Goal: Task Accomplishment & Management: Use online tool/utility

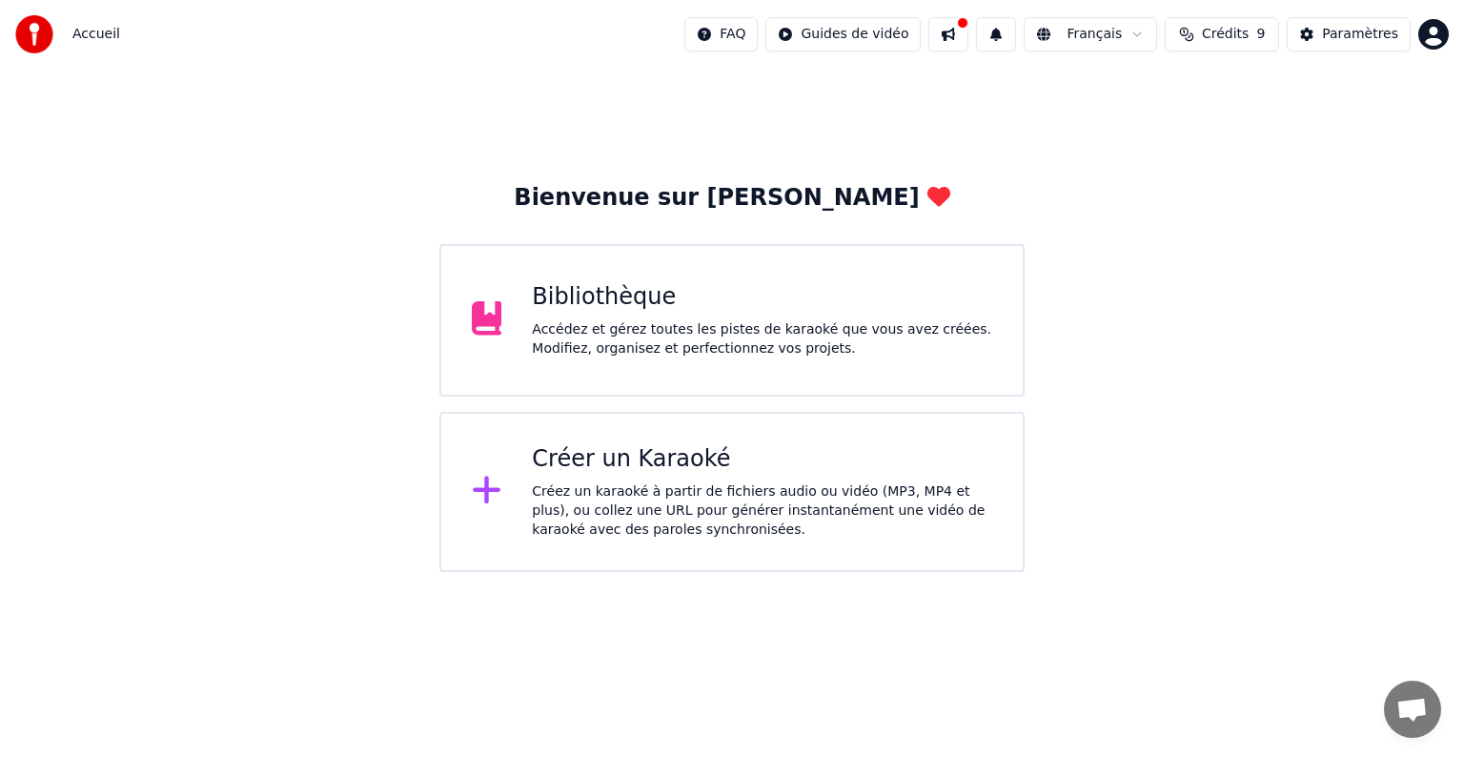
click at [707, 364] on div "Bibliothèque Accédez et gérez toutes les pistes de karaoké que vous avez créées…" at bounding box center [731, 320] width 585 height 152
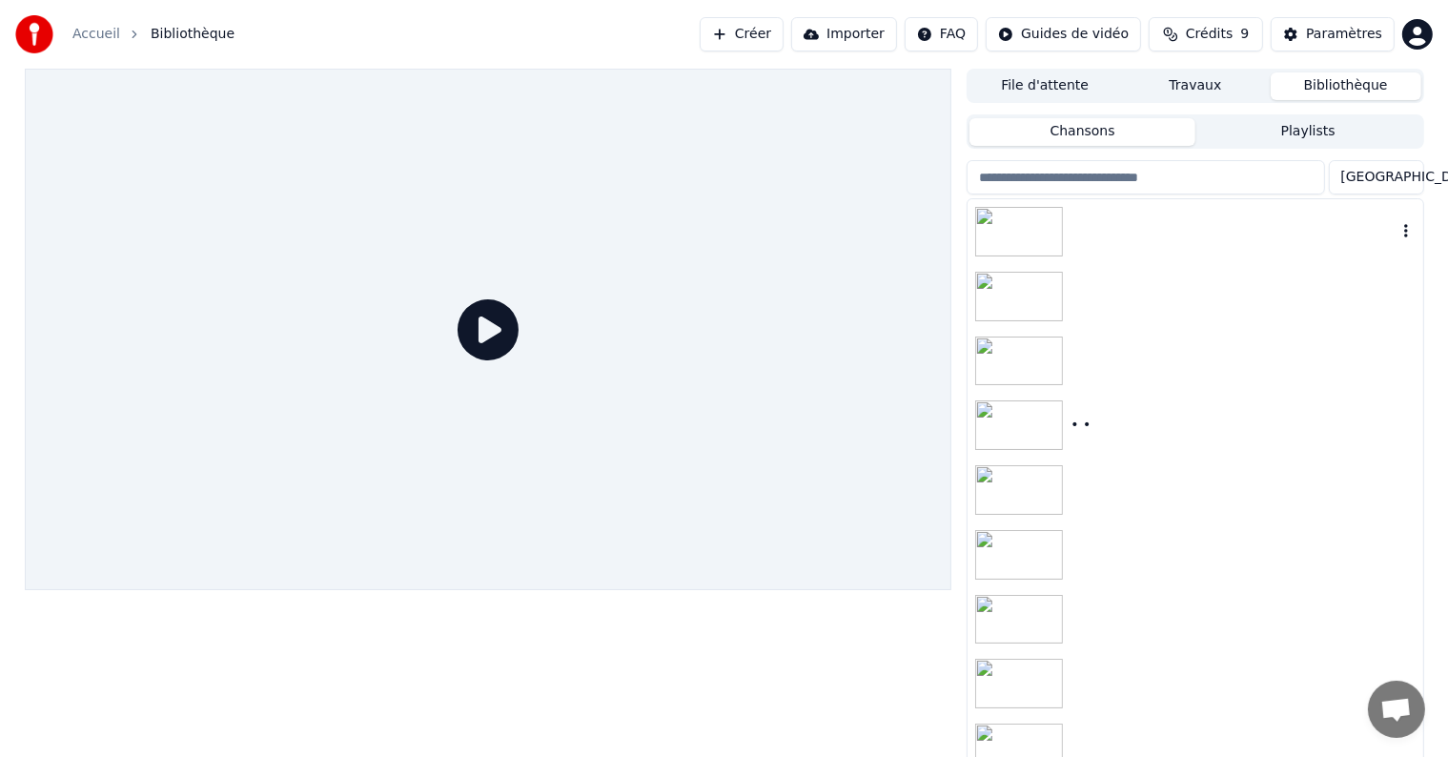
click at [1097, 252] on div at bounding box center [1194, 231] width 455 height 65
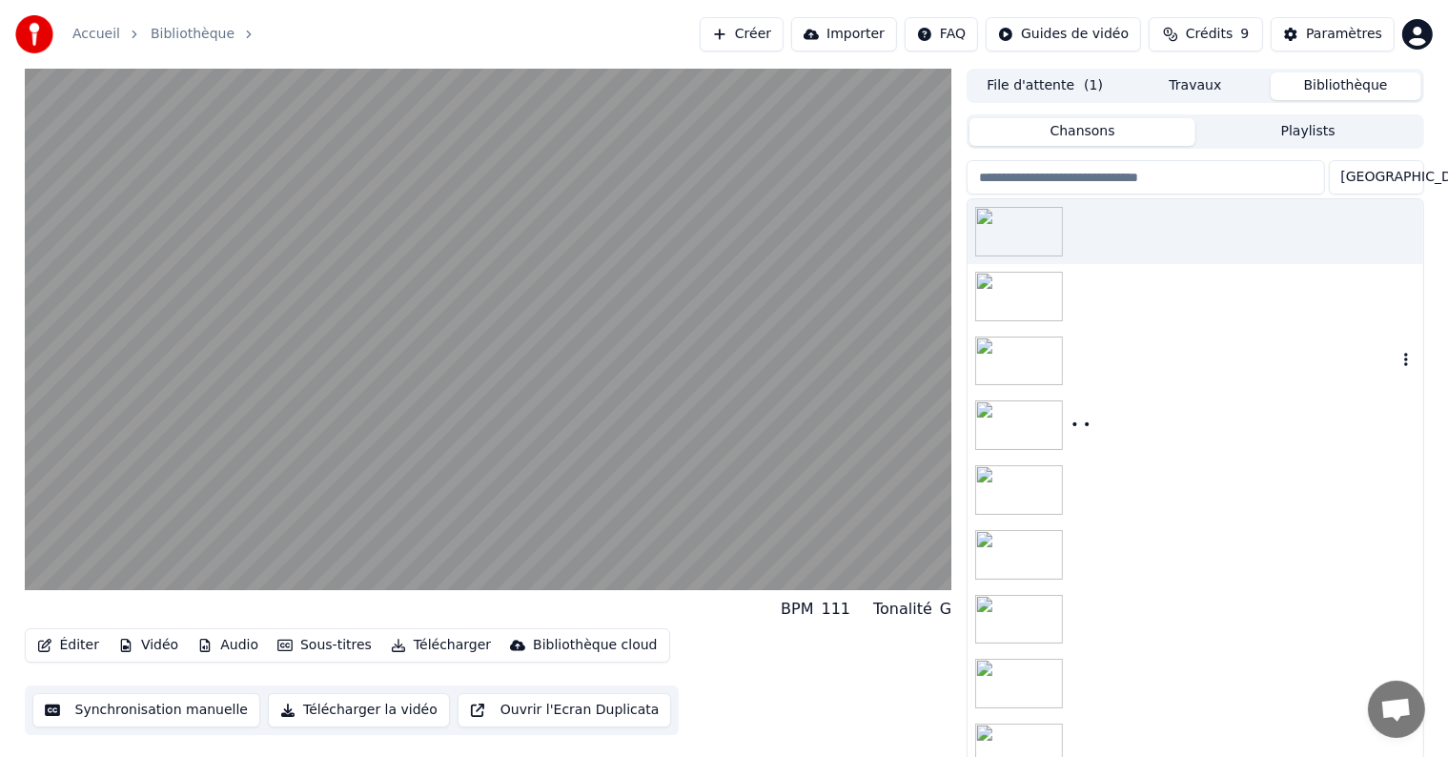
click at [1087, 351] on div at bounding box center [1194, 361] width 455 height 65
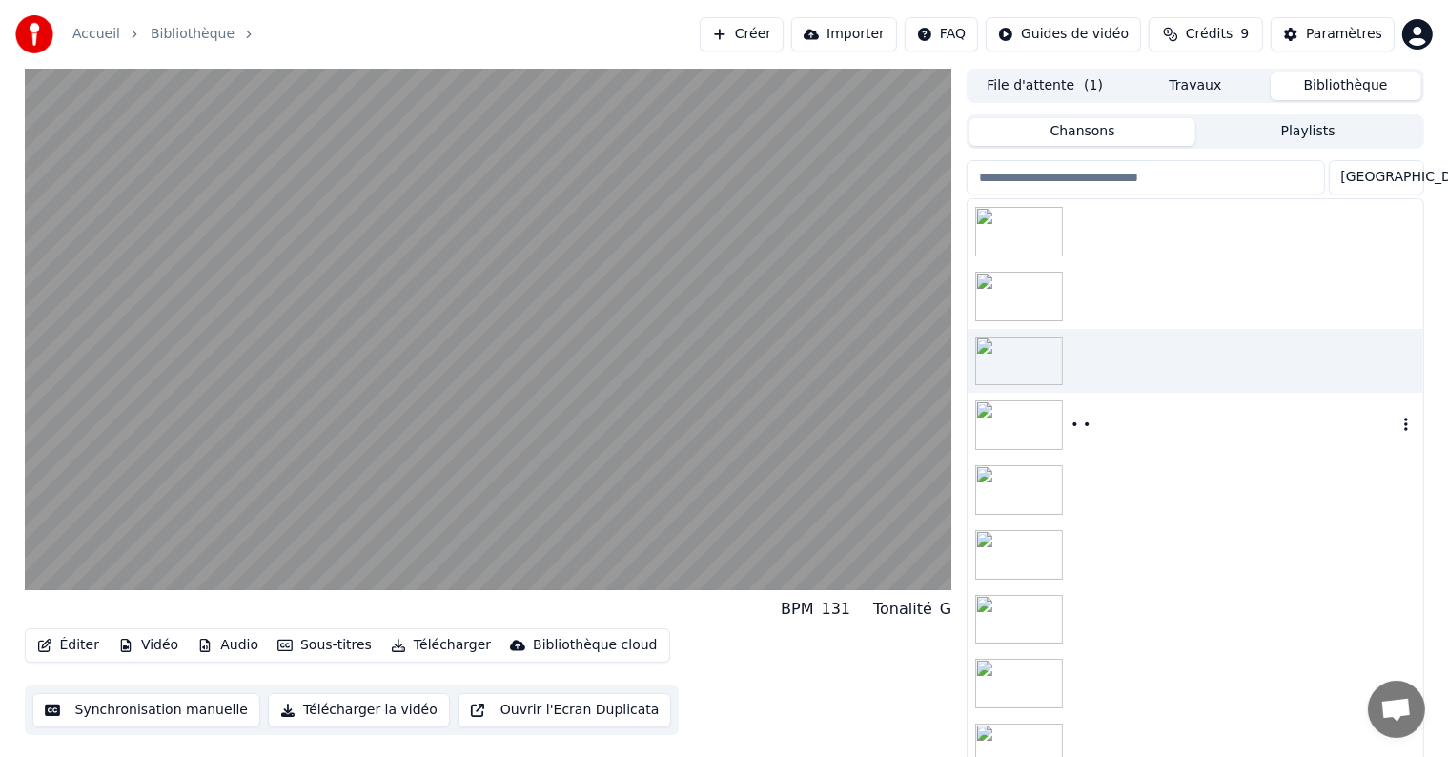
click at [1094, 418] on div "• •" at bounding box center [1232, 425] width 325 height 19
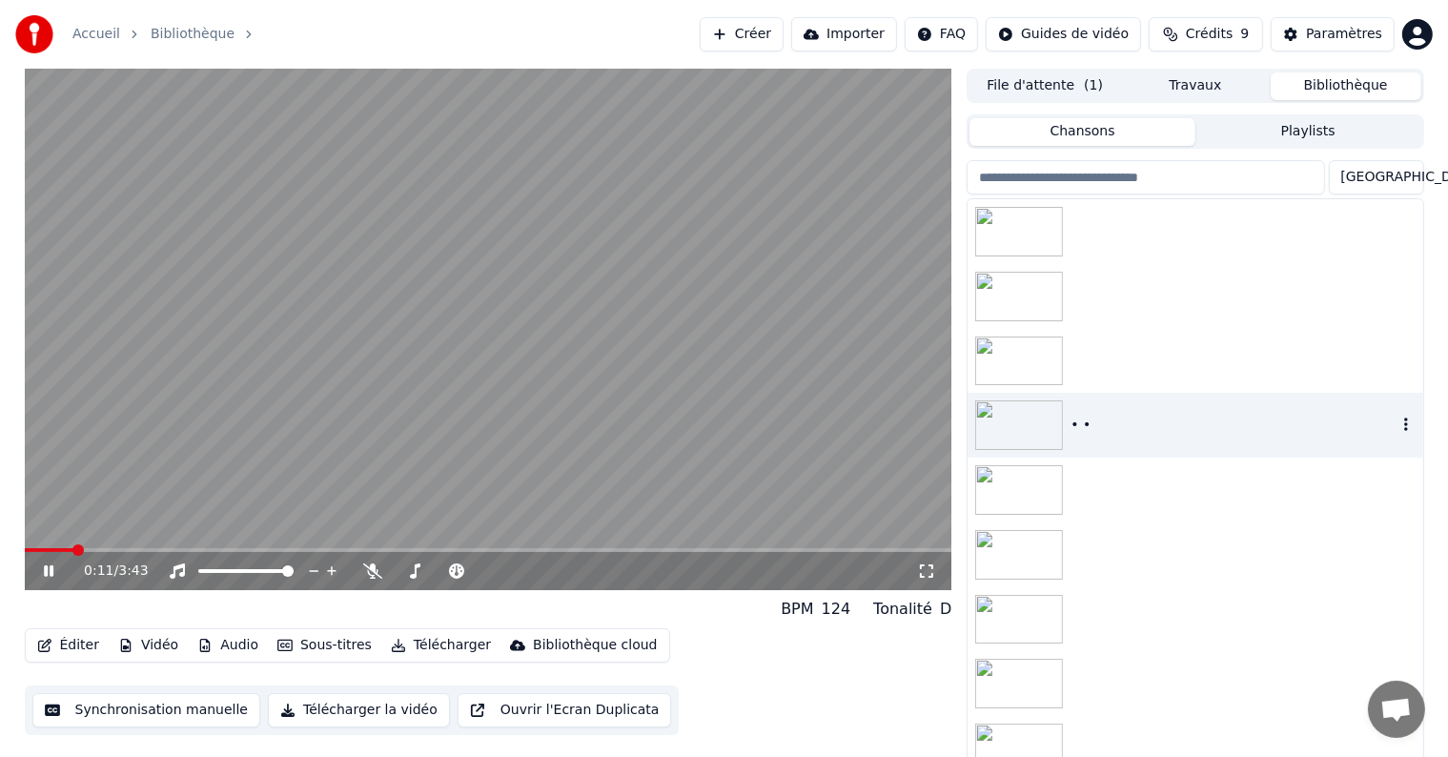
click at [1084, 431] on div "• •" at bounding box center [1232, 425] width 325 height 19
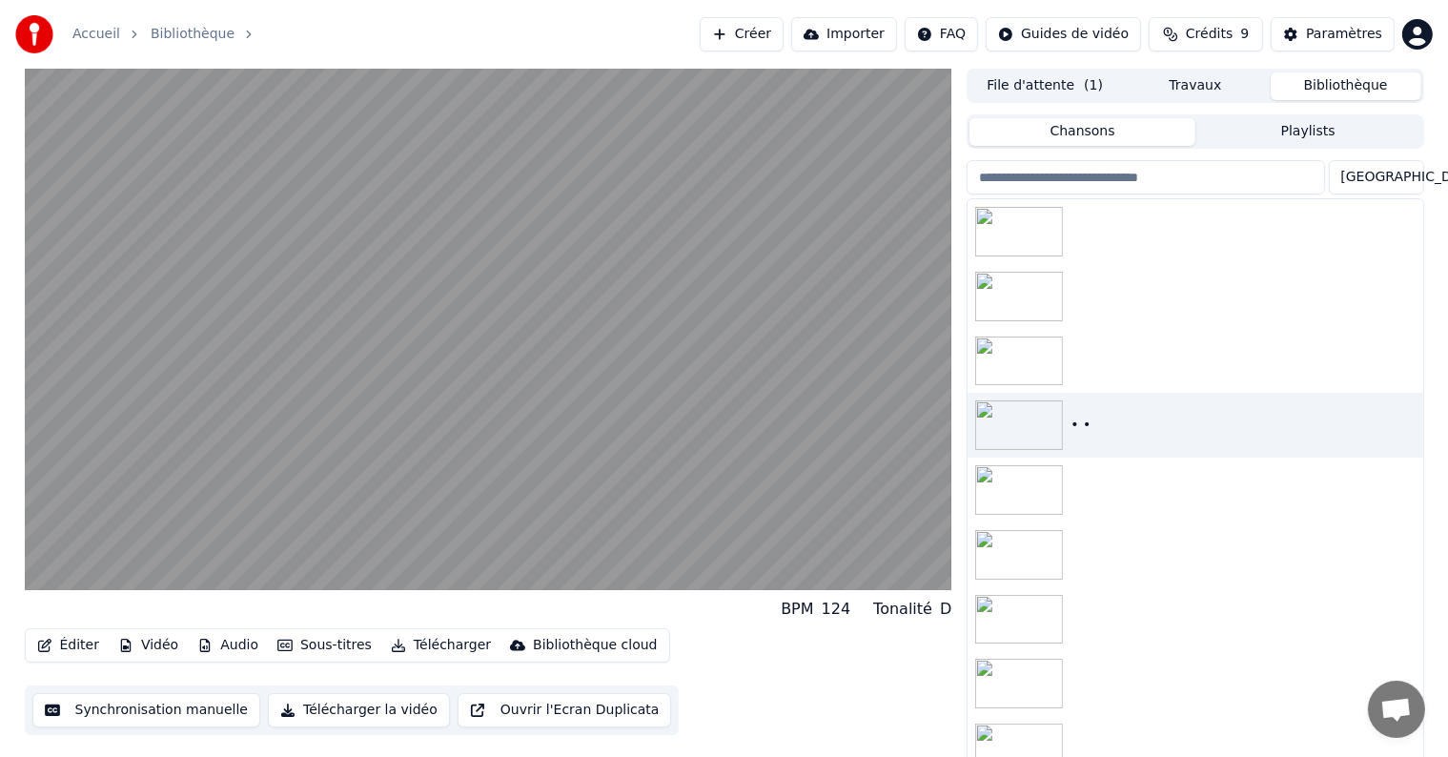
click at [1059, 88] on button "File d'attente ( 1 )" at bounding box center [1044, 86] width 151 height 28
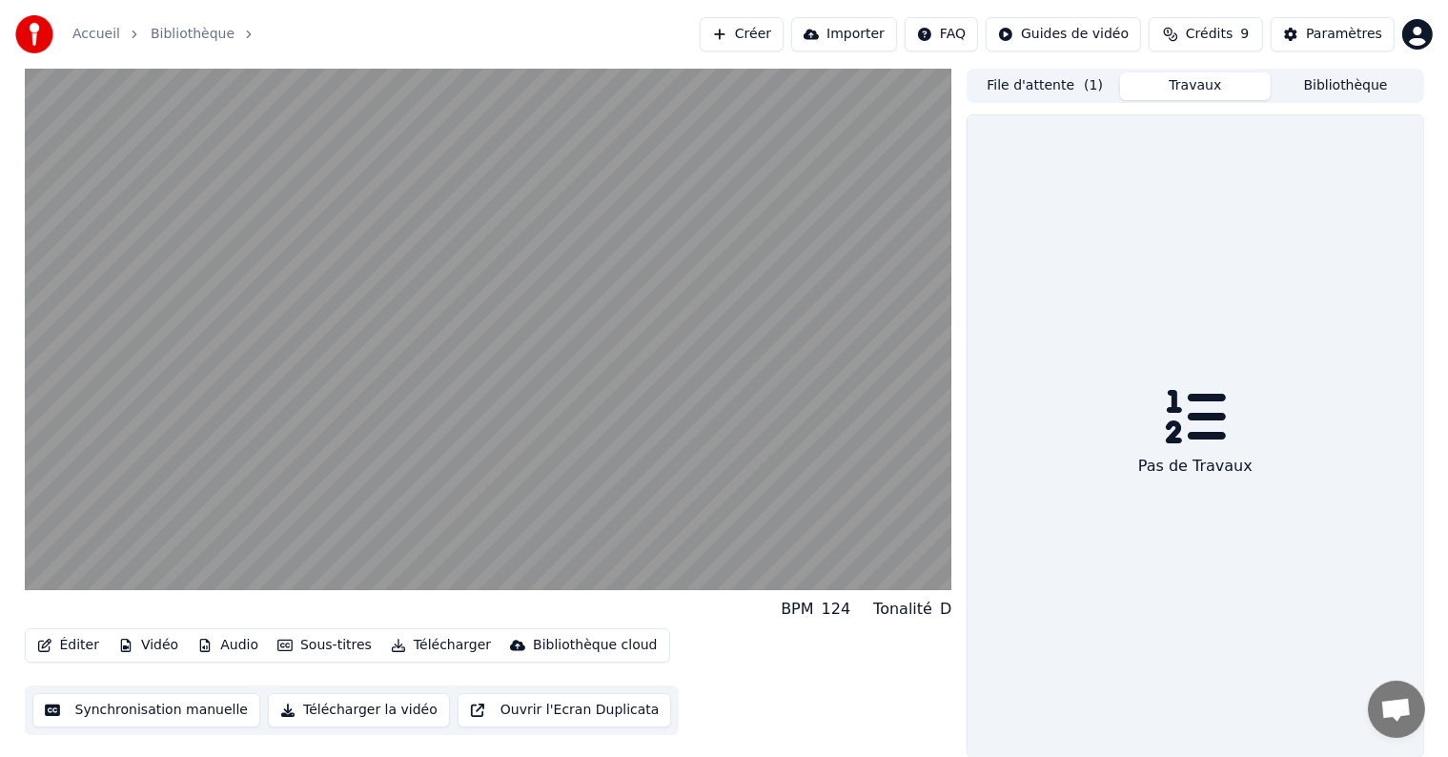
click at [1170, 88] on button "Travaux" at bounding box center [1195, 86] width 151 height 28
click at [1302, 96] on button "Bibliothèque" at bounding box center [1346, 86] width 151 height 28
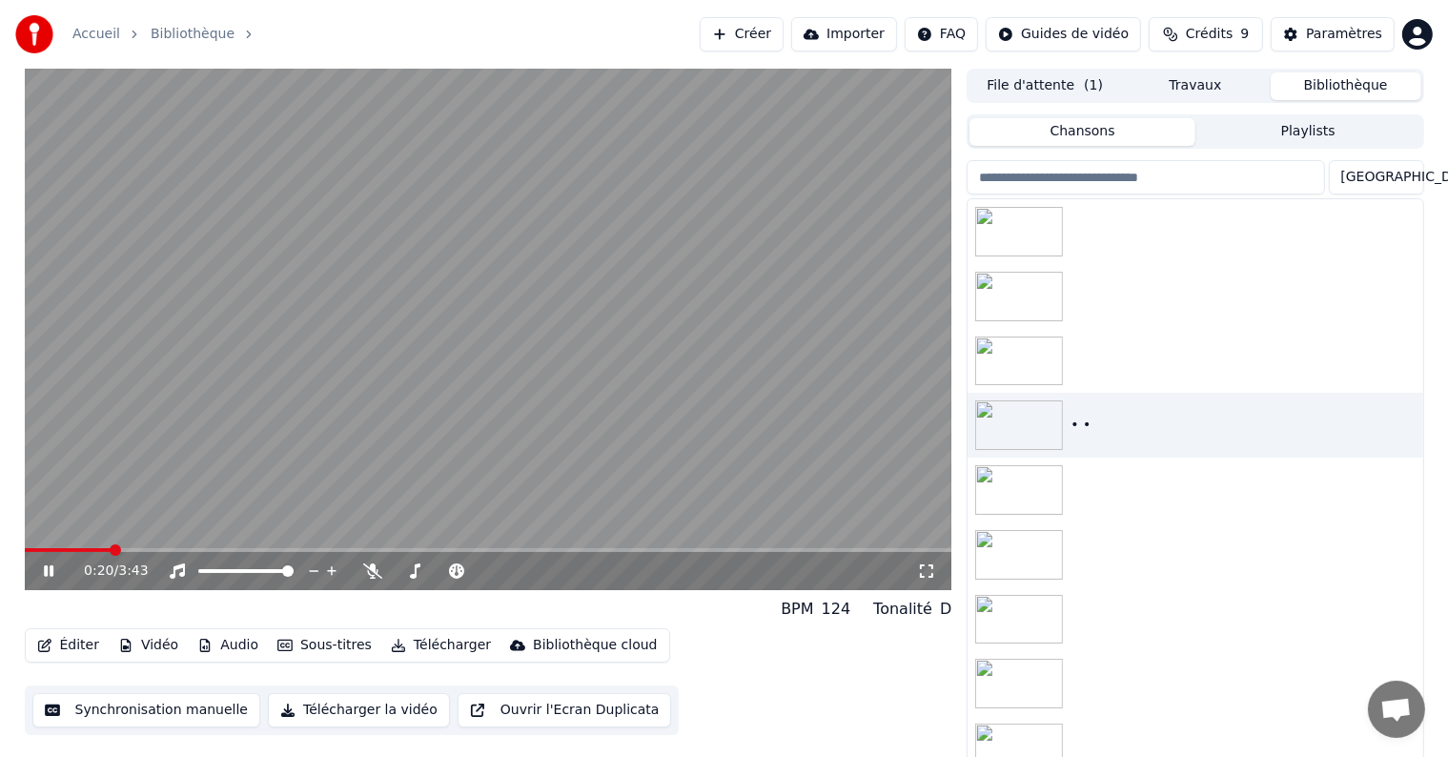
click at [51, 571] on icon at bounding box center [49, 570] width 10 height 11
click at [1083, 412] on div "• •" at bounding box center [1194, 425] width 455 height 65
click at [1396, 422] on icon "button" at bounding box center [1405, 424] width 19 height 15
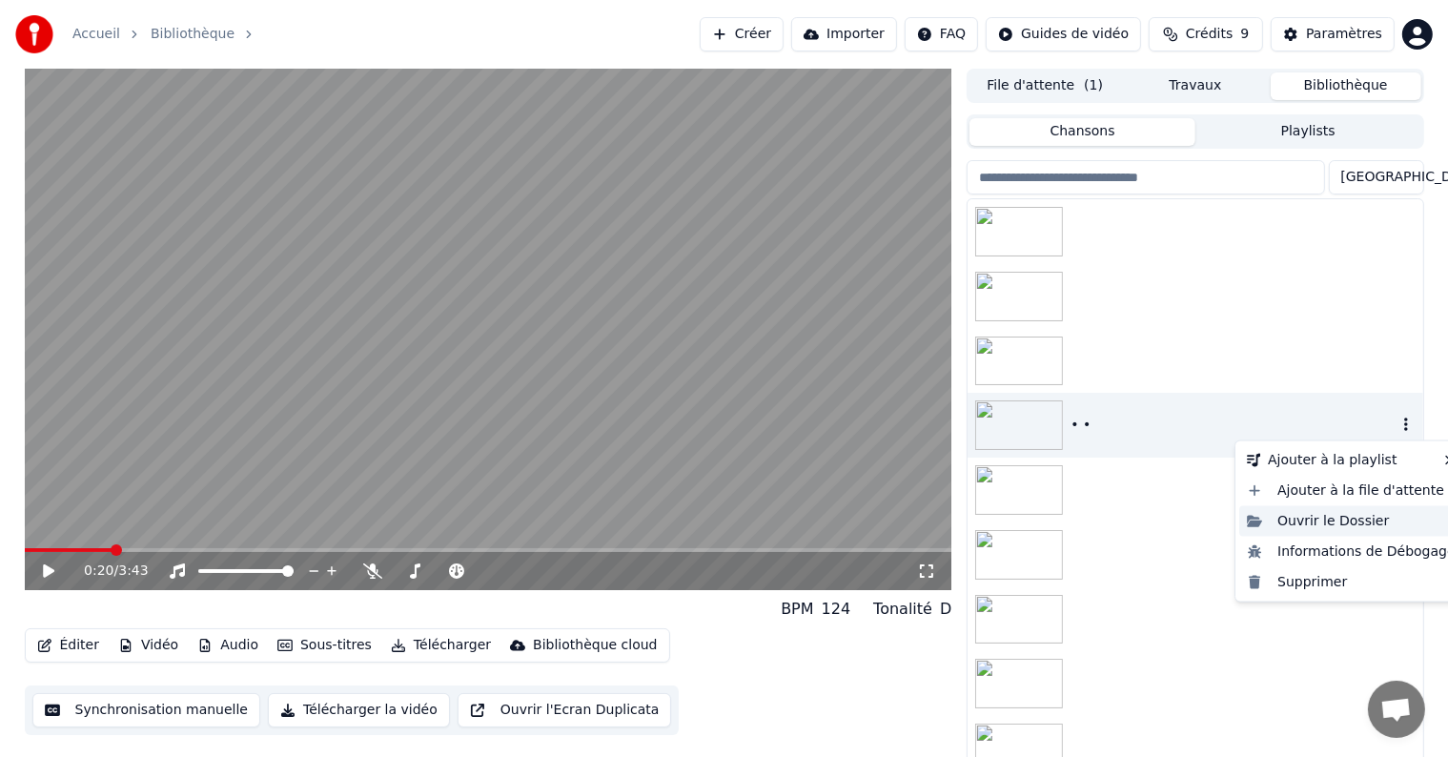
click at [1311, 520] on div "Ouvrir le Dossier" at bounding box center [1351, 521] width 224 height 30
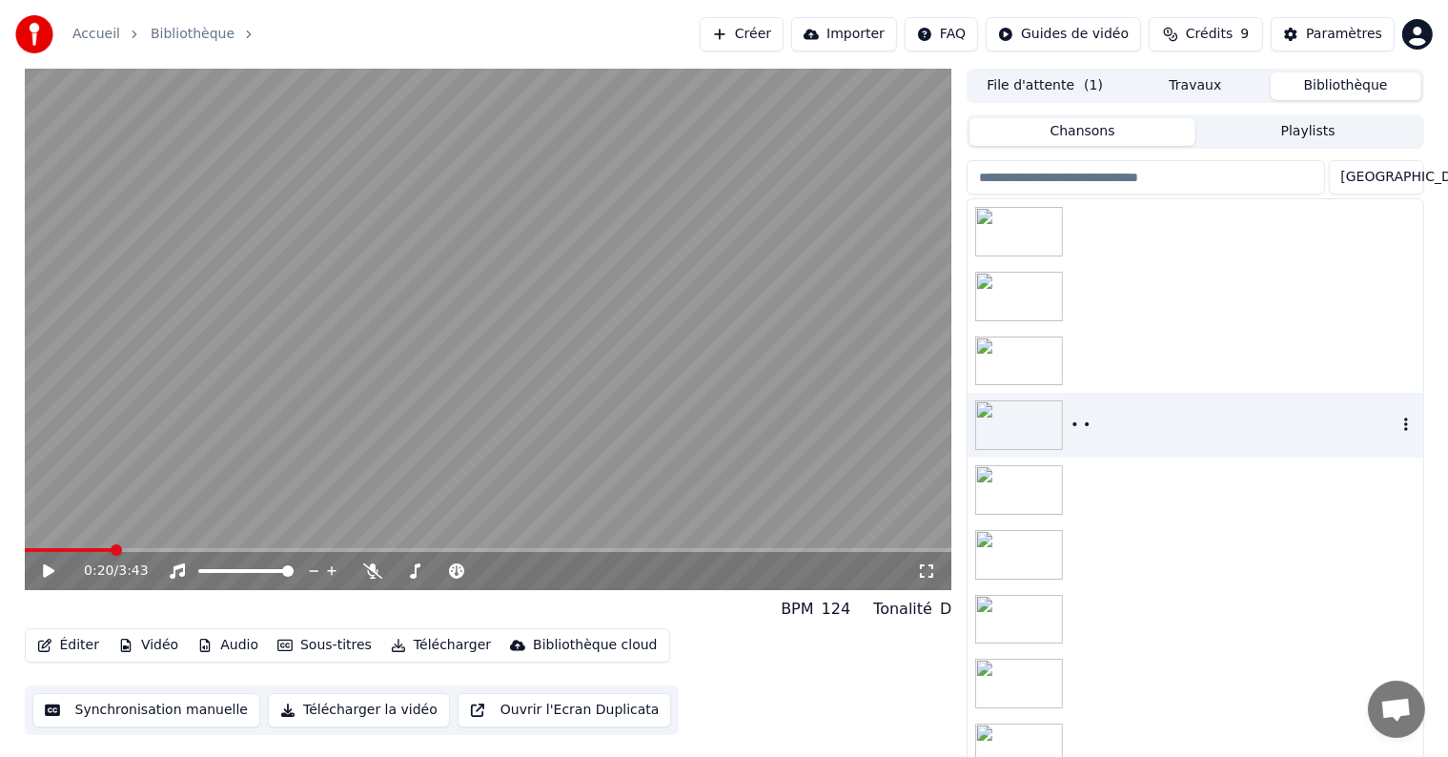
click at [1396, 420] on icon "button" at bounding box center [1405, 424] width 19 height 15
click at [1174, 90] on button "Travaux" at bounding box center [1195, 86] width 151 height 28
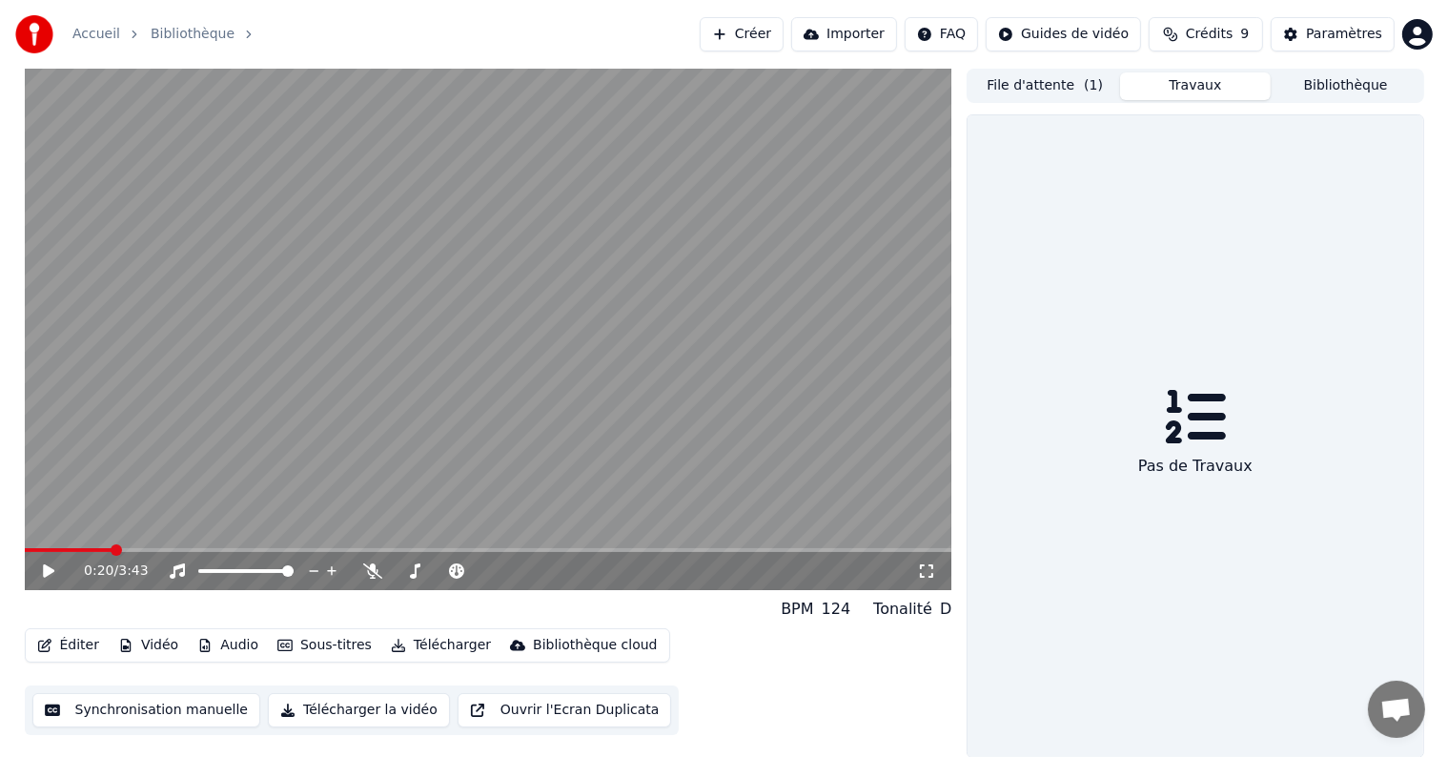
click at [80, 642] on button "Éditer" at bounding box center [68, 645] width 77 height 27
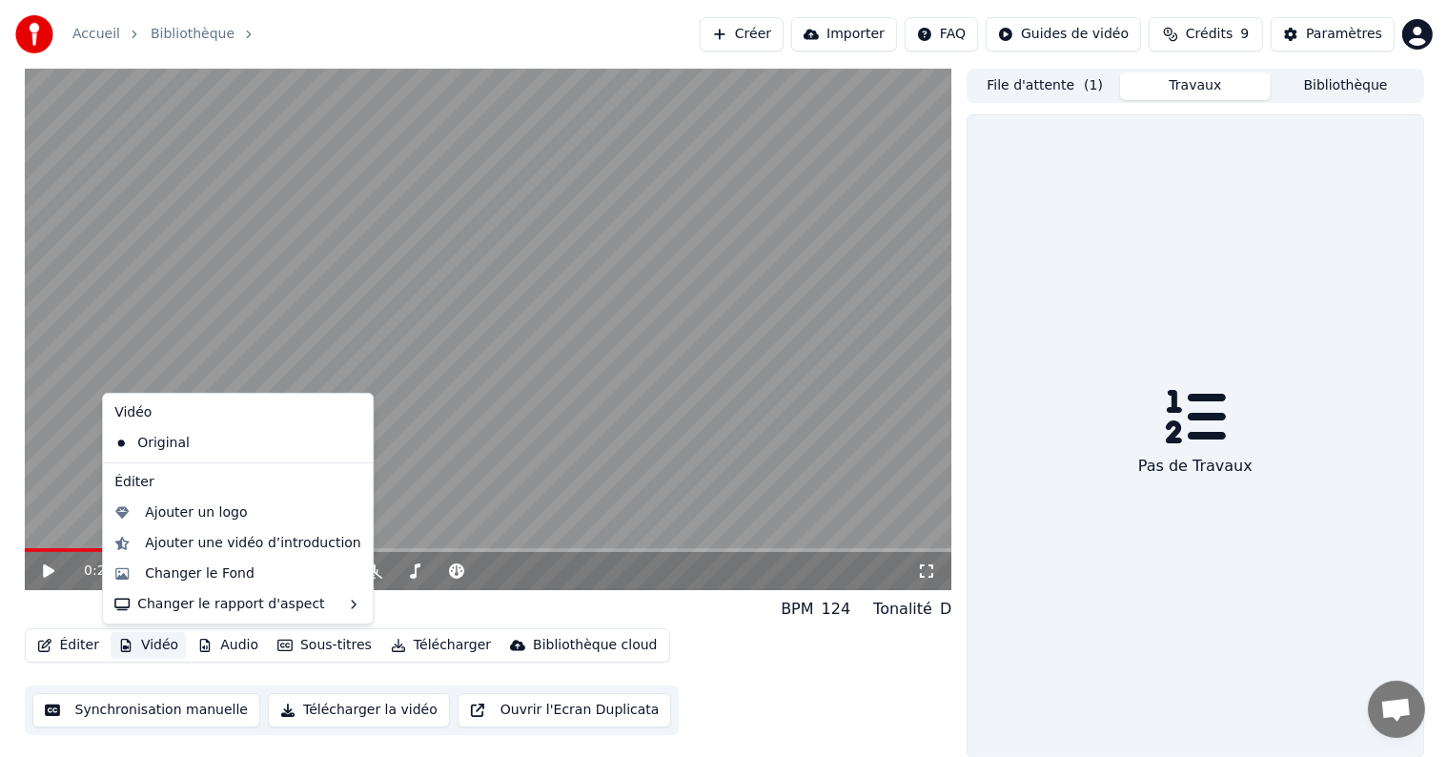
click at [496, 706] on button "Ouvrir l'Ecran Duplicata" at bounding box center [564, 710] width 214 height 34
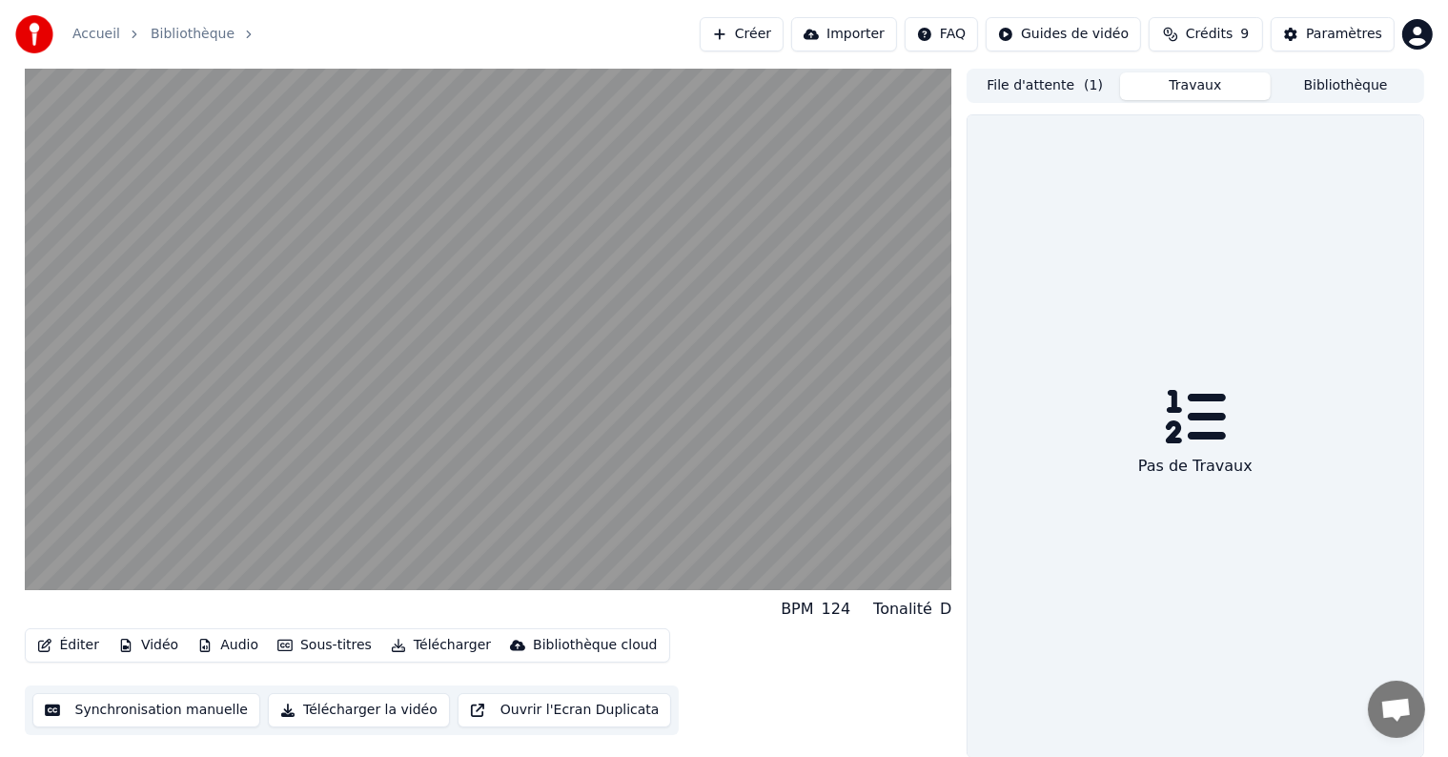
click at [783, 39] on button "Créer" at bounding box center [742, 34] width 84 height 34
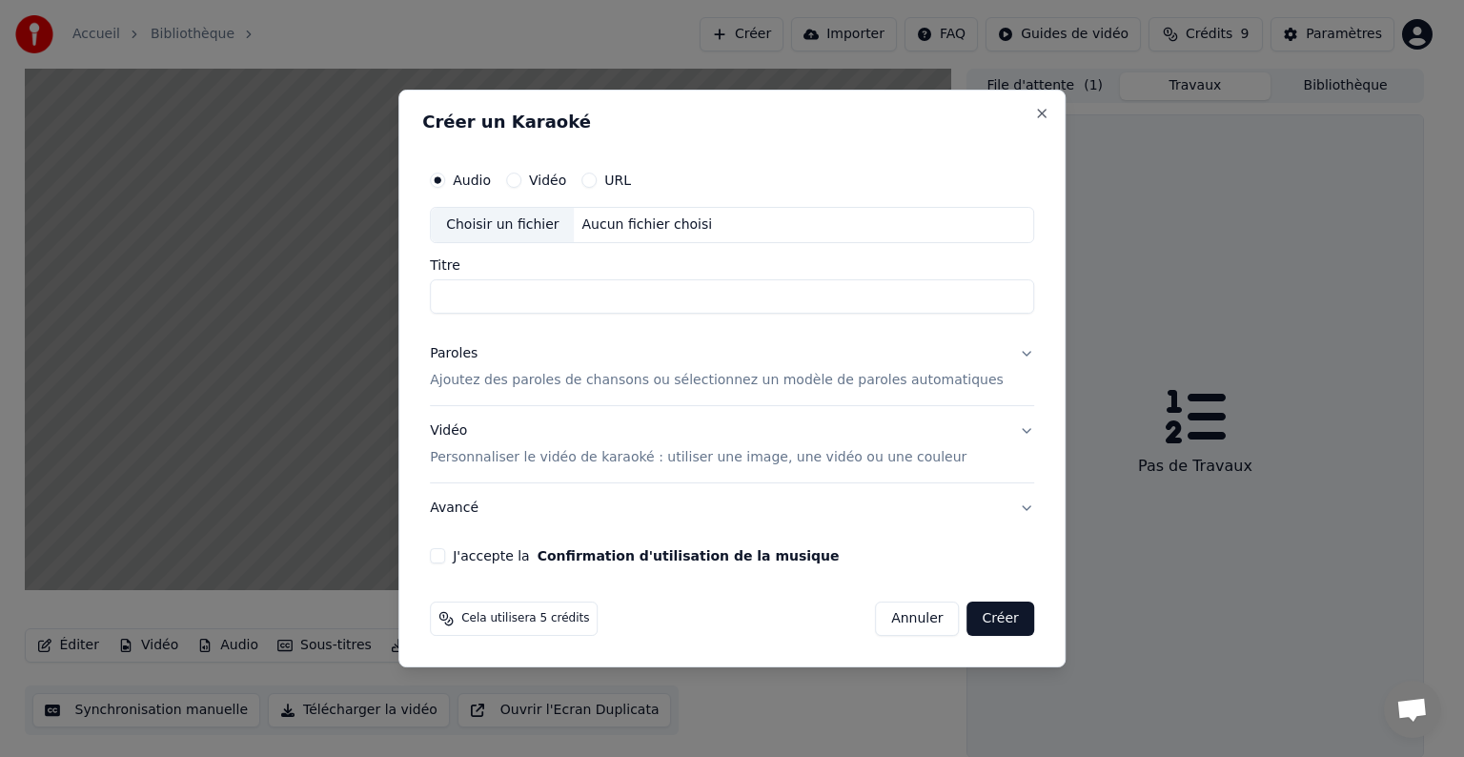
click at [899, 610] on button "Annuler" at bounding box center [917, 618] width 84 height 34
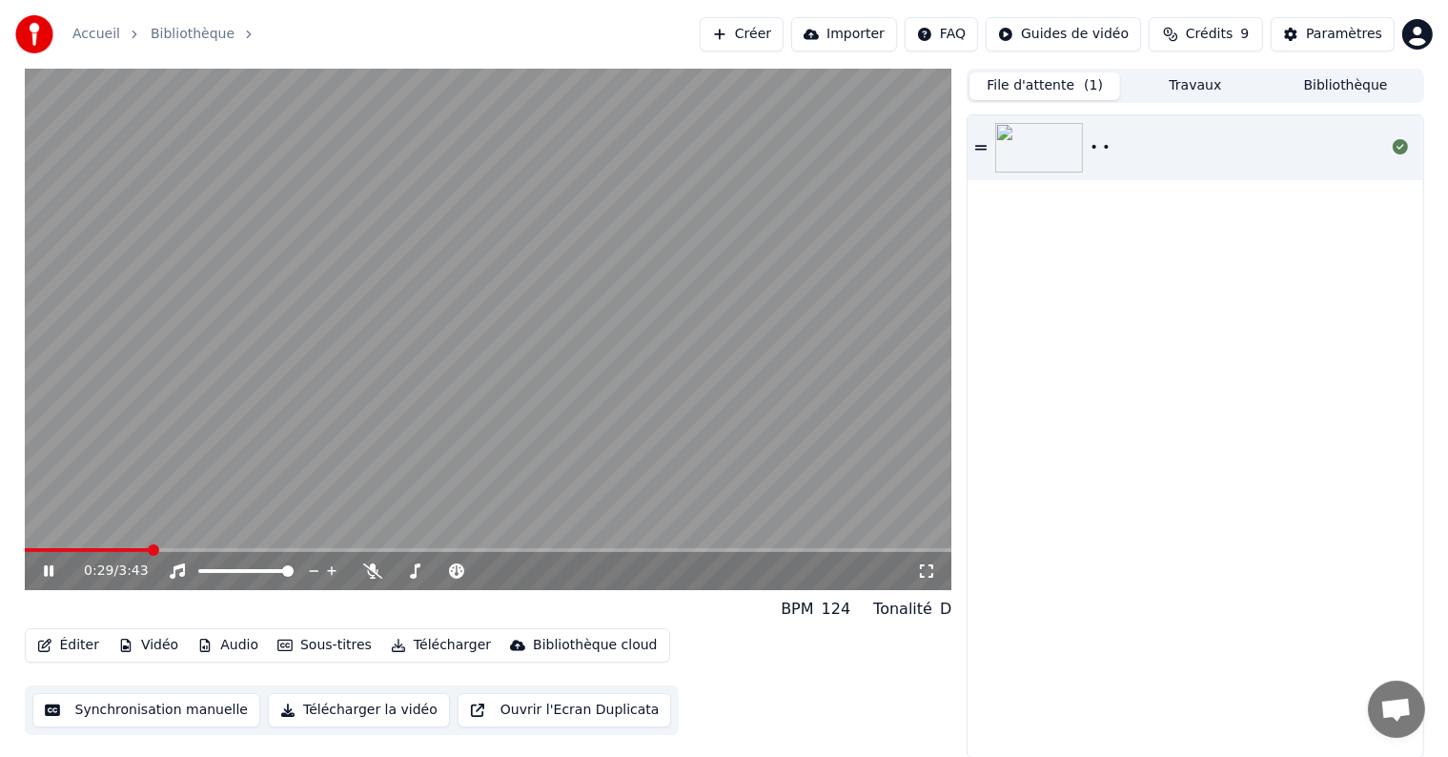
click at [1056, 76] on button "File d'attente ( 1 )" at bounding box center [1044, 86] width 151 height 28
click at [1311, 72] on button "Bibliothèque" at bounding box center [1346, 86] width 151 height 28
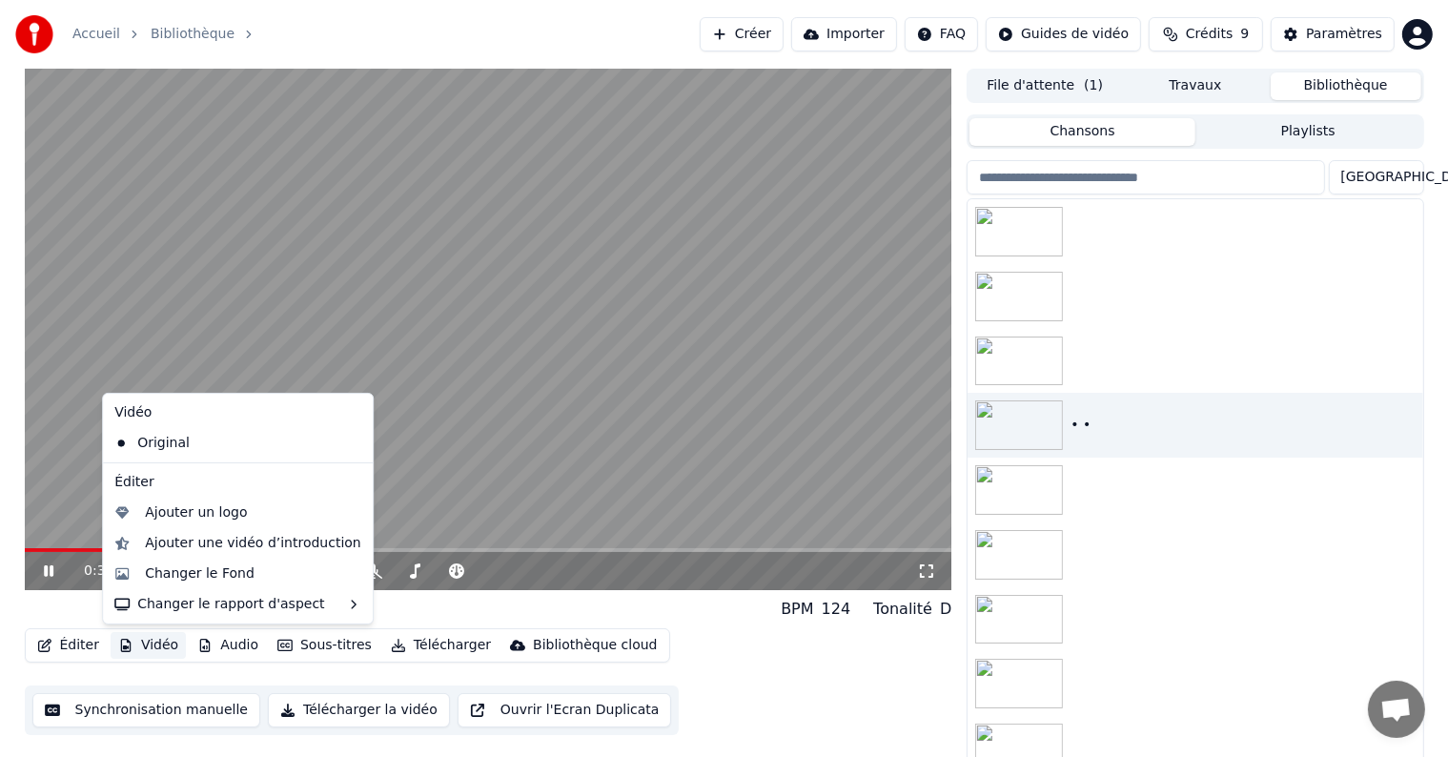
click at [129, 644] on icon "button" at bounding box center [125, 645] width 15 height 13
click at [368, 571] on icon at bounding box center [372, 570] width 19 height 15
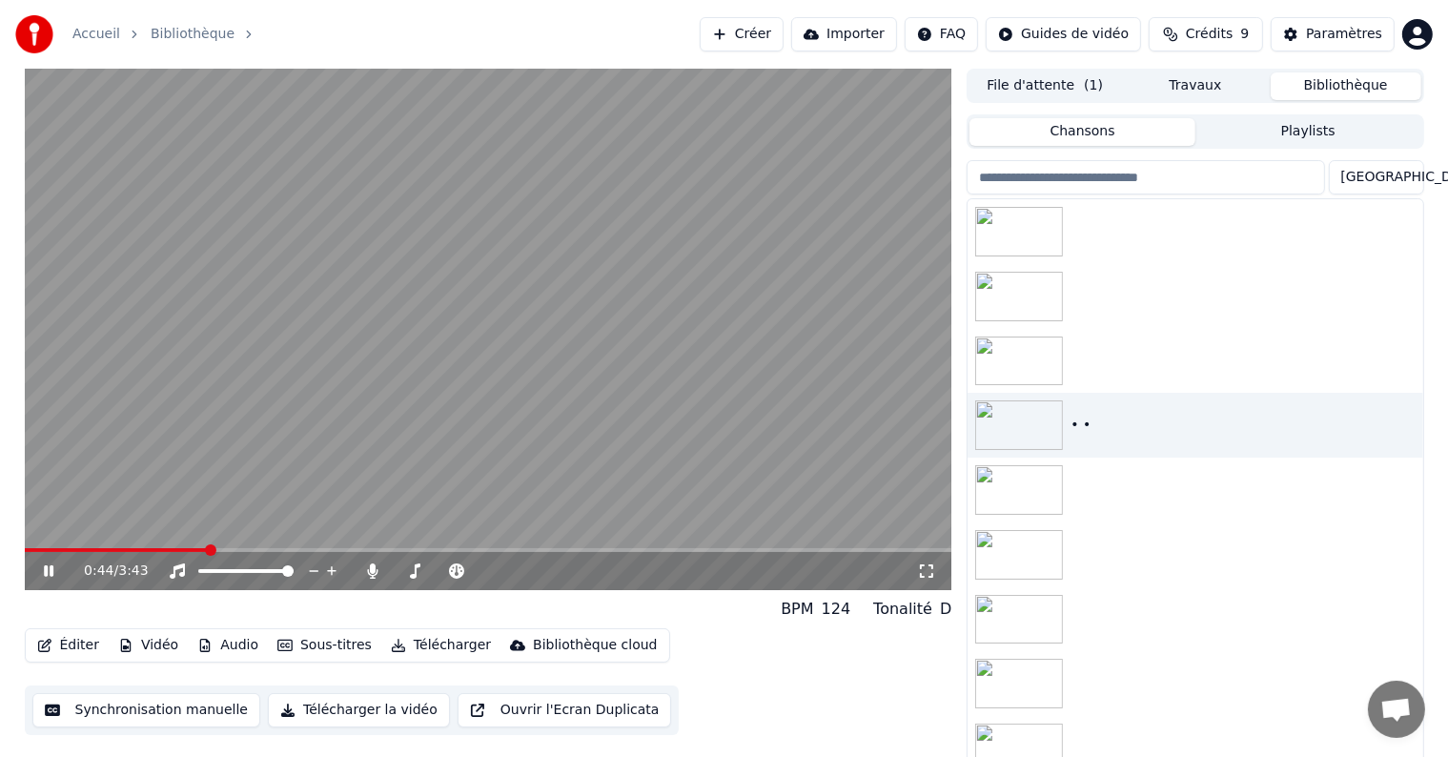
click at [46, 568] on icon at bounding box center [49, 570] width 10 height 11
drag, startPoint x: 210, startPoint y: 557, endPoint x: 87, endPoint y: 550, distance: 123.1
click at [87, 550] on div "0:44 / 3:43" at bounding box center [488, 569] width 927 height 42
click at [25, 550] on span at bounding box center [30, 549] width 11 height 11
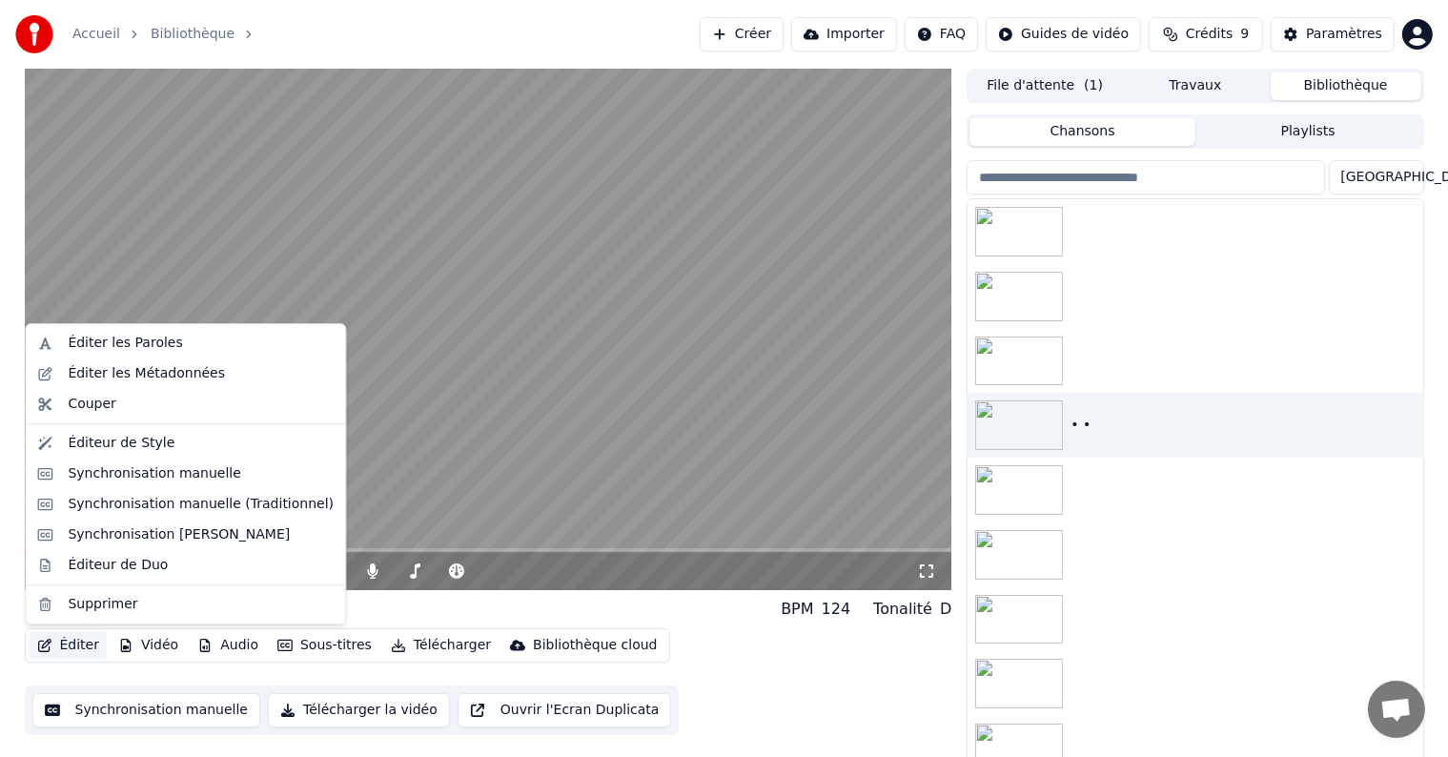
click at [63, 643] on button "Éditer" at bounding box center [68, 645] width 77 height 27
click at [114, 453] on div "Éditeur de Style" at bounding box center [186, 443] width 312 height 30
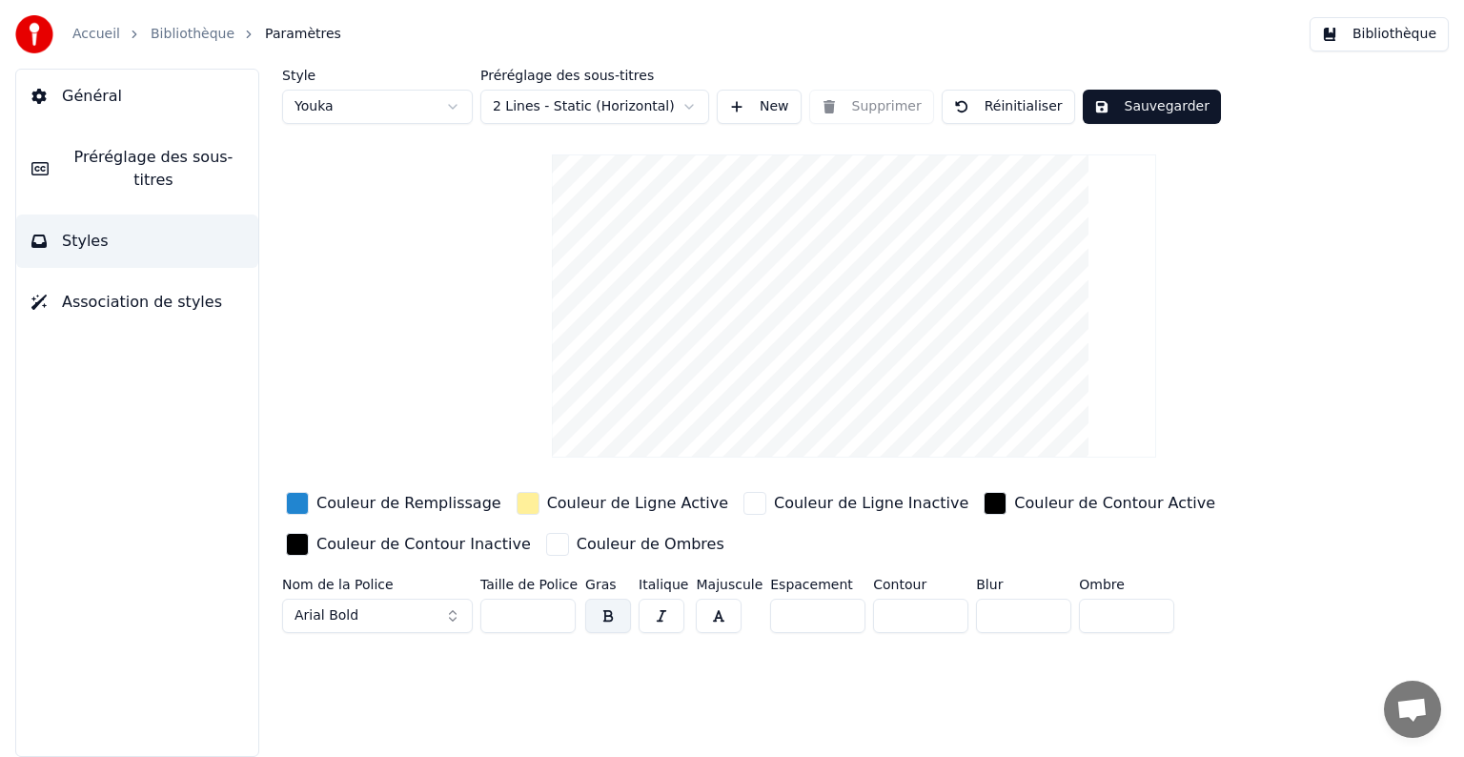
click at [160, 21] on div "Accueil Bibliothèque Paramètres" at bounding box center [178, 34] width 326 height 38
click at [1383, 43] on button "Bibliothèque" at bounding box center [1379, 34] width 139 height 34
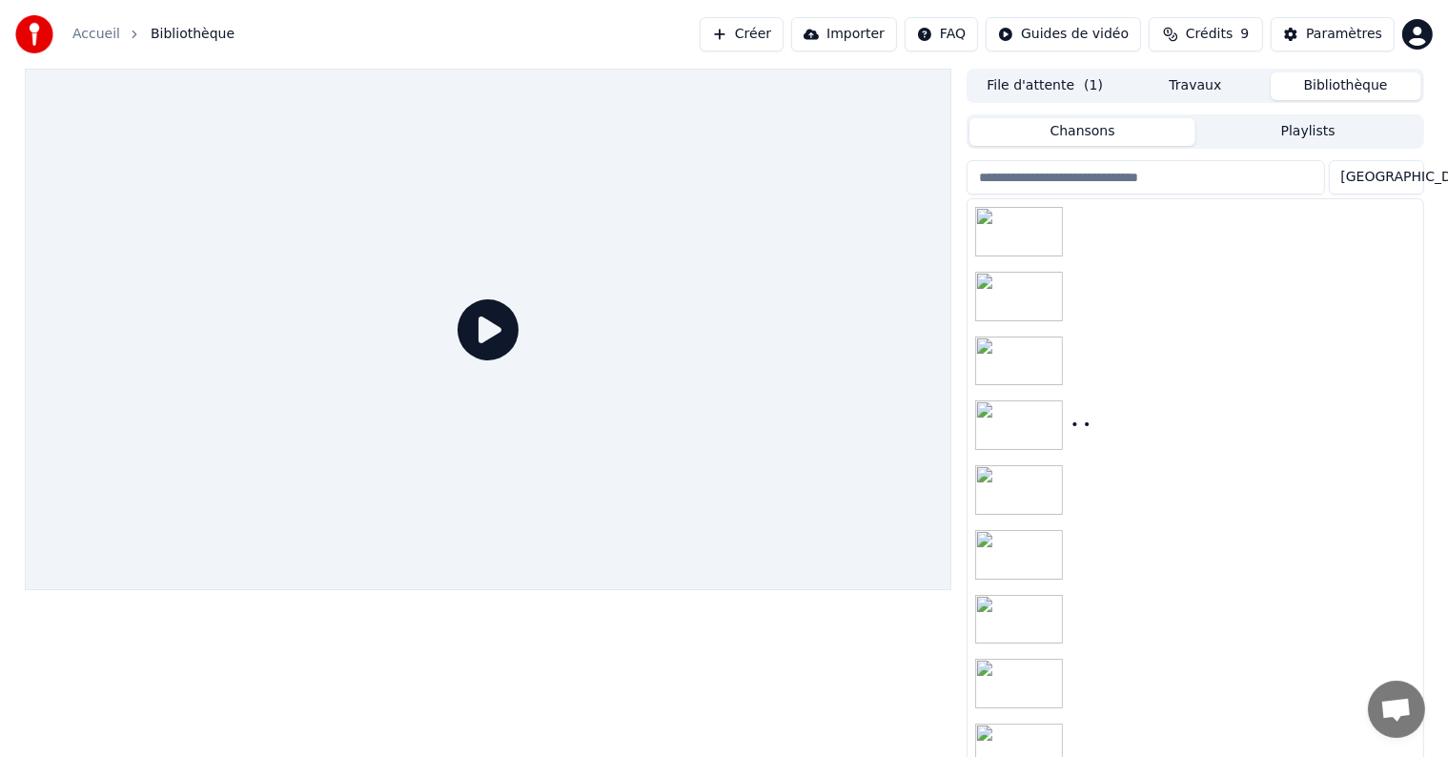
click at [1209, 99] on div "File d'attente ( 1 ) Travaux Bibliothèque" at bounding box center [1194, 86] width 457 height 34
click at [1084, 428] on div "• •" at bounding box center [1232, 425] width 325 height 19
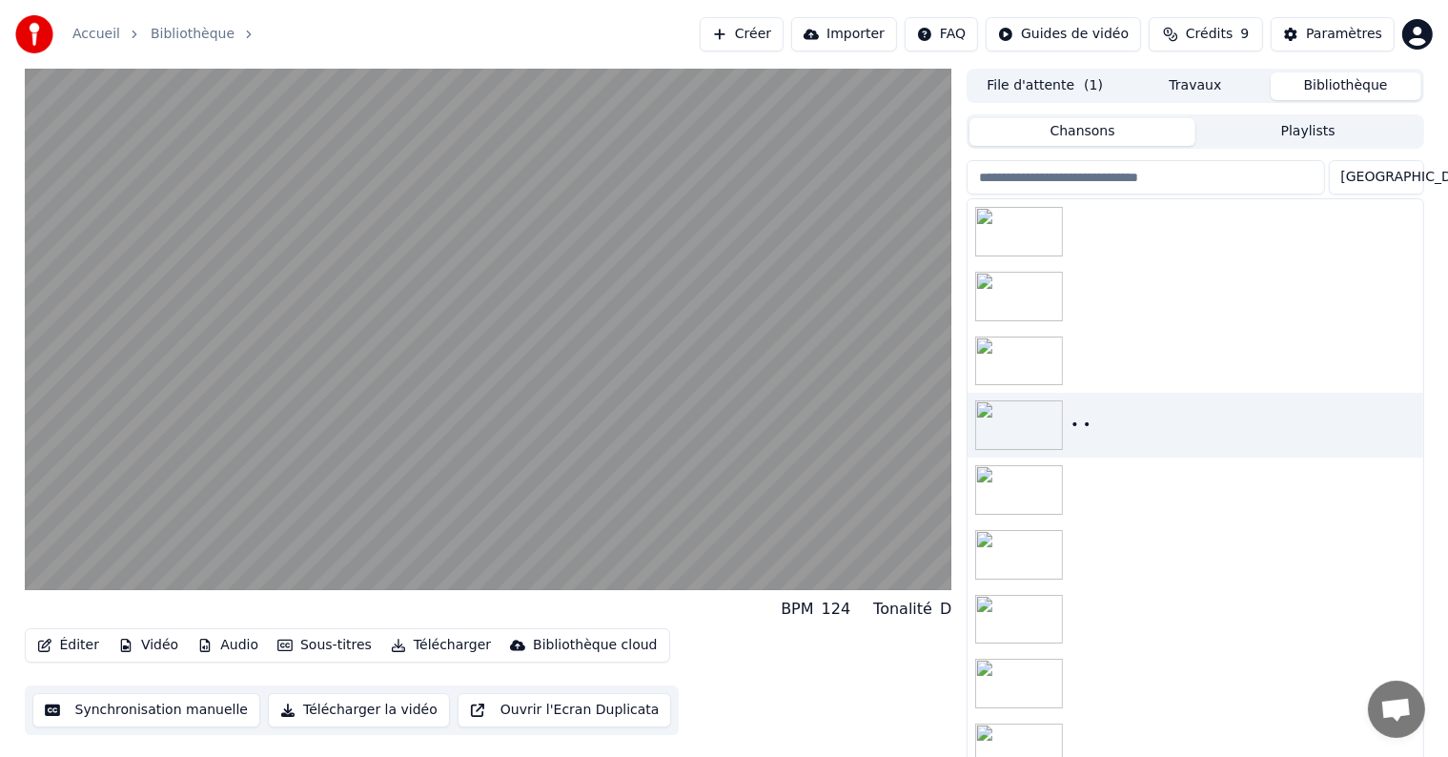
click at [572, 642] on div "Bibliothèque cloud" at bounding box center [595, 645] width 124 height 19
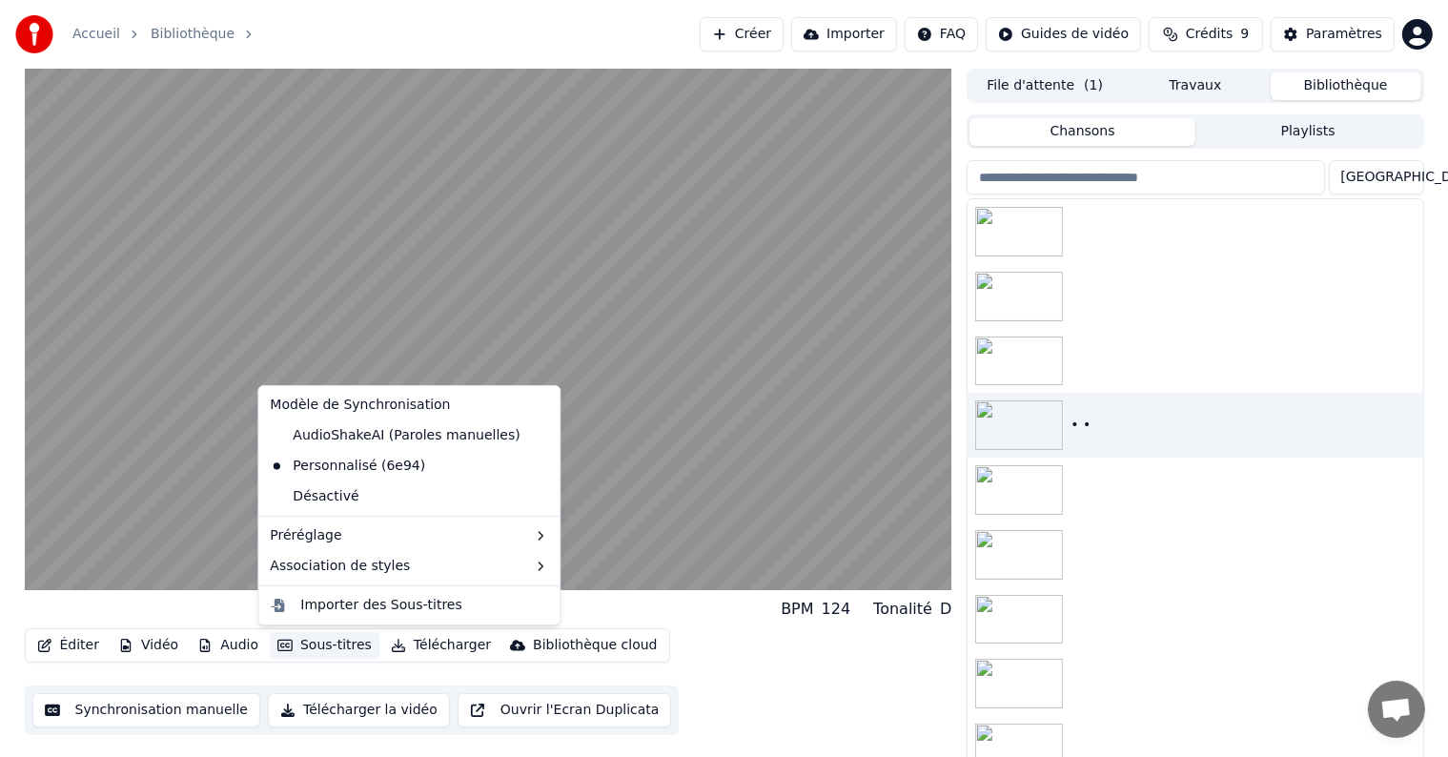
click at [469, 702] on button "Ouvrir l'Ecran Duplicata" at bounding box center [564, 710] width 214 height 34
click at [304, 646] on button "Sous-titres" at bounding box center [325, 645] width 110 height 27
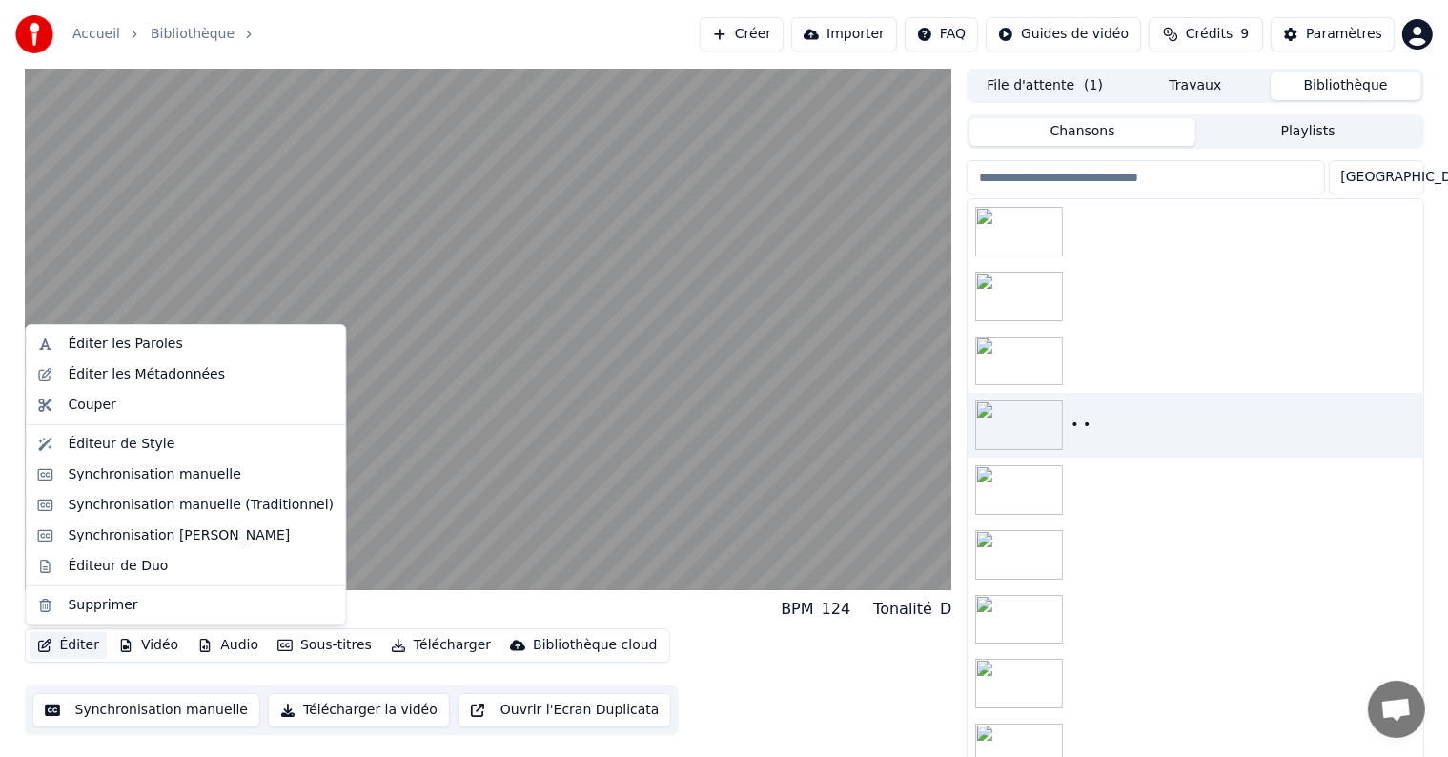
click at [58, 644] on button "Éditer" at bounding box center [68, 645] width 77 height 27
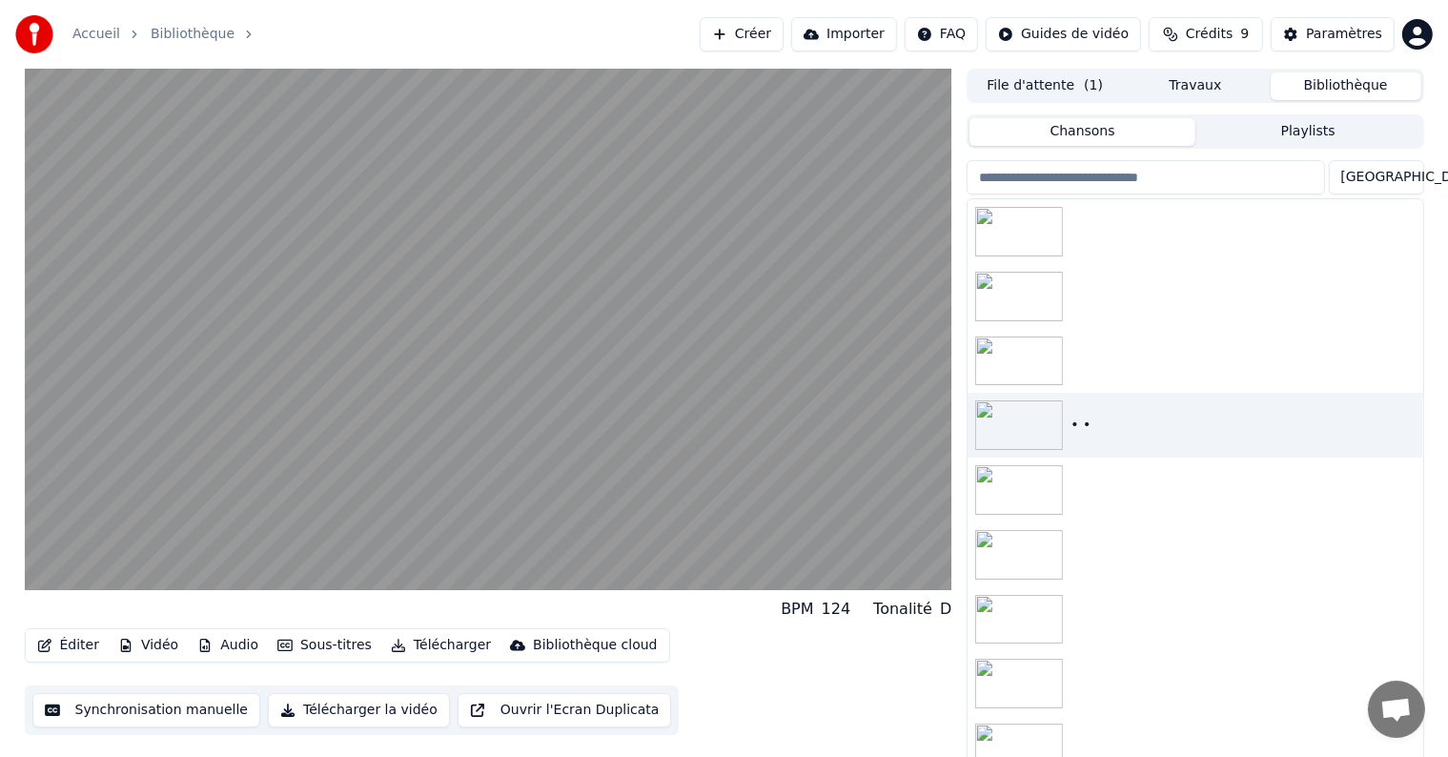
click at [69, 640] on button "Éditer" at bounding box center [68, 645] width 77 height 27
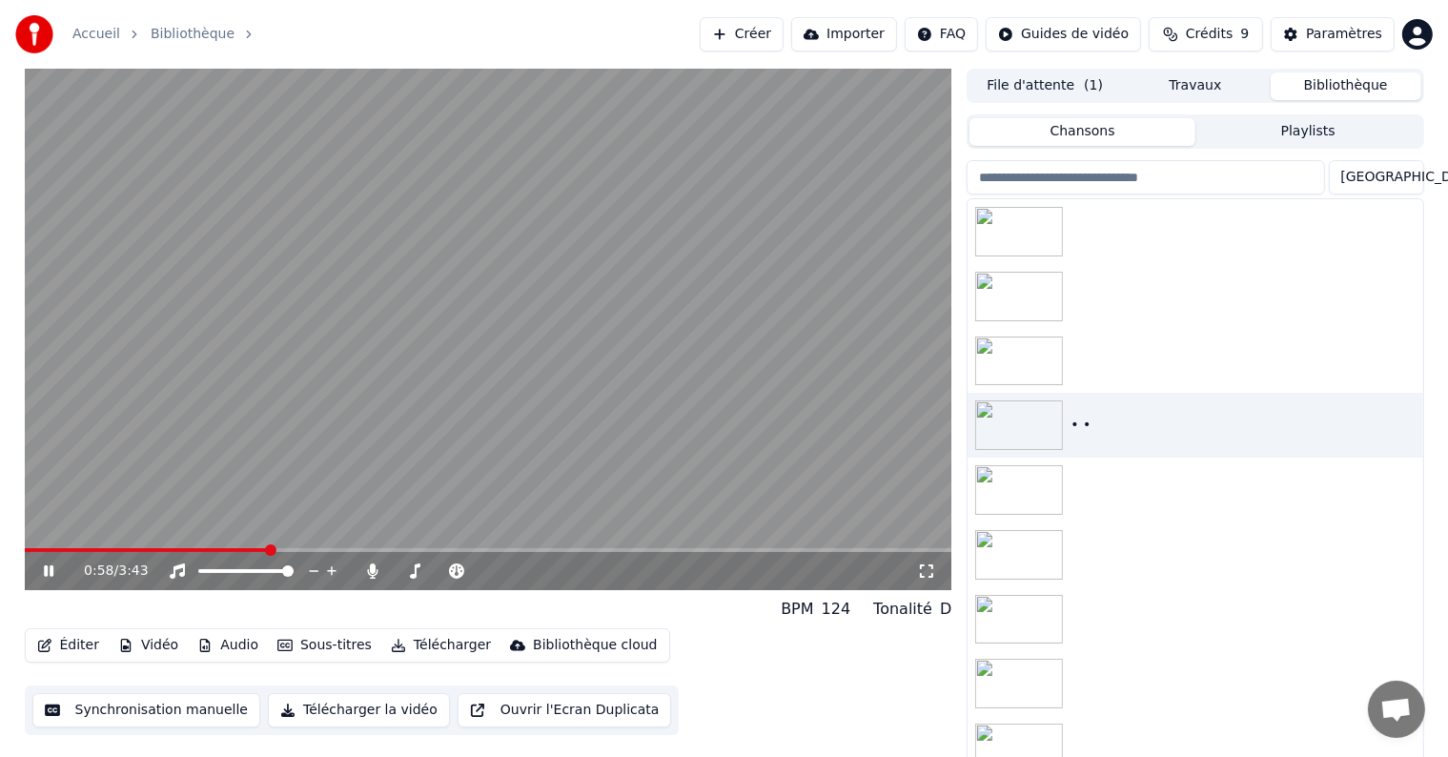
click at [503, 300] on video at bounding box center [488, 329] width 927 height 521
click at [1396, 417] on button "button" at bounding box center [1405, 425] width 19 height 23
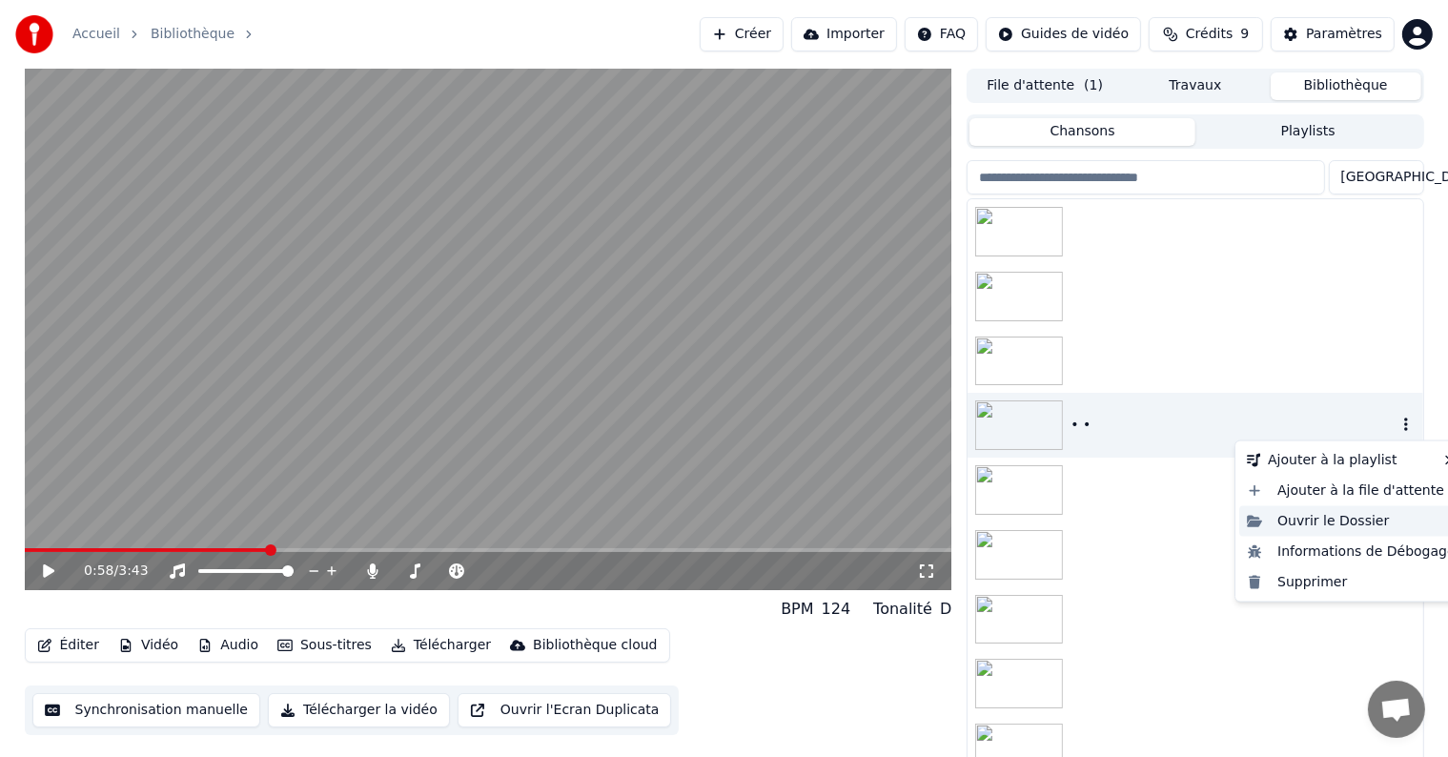
click at [1331, 515] on div "Ouvrir le Dossier" at bounding box center [1351, 521] width 224 height 30
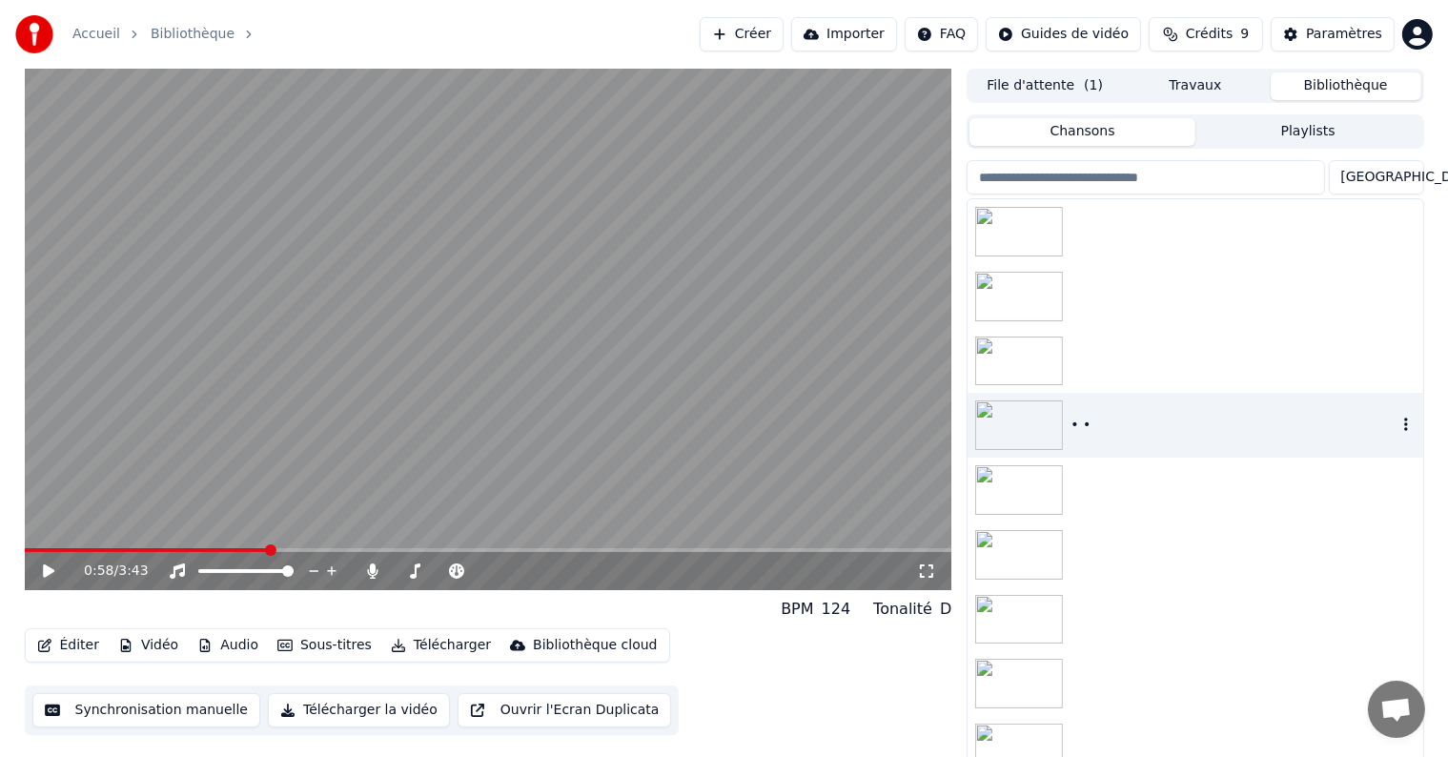
click at [1259, 127] on button "Playlists" at bounding box center [1308, 132] width 226 height 28
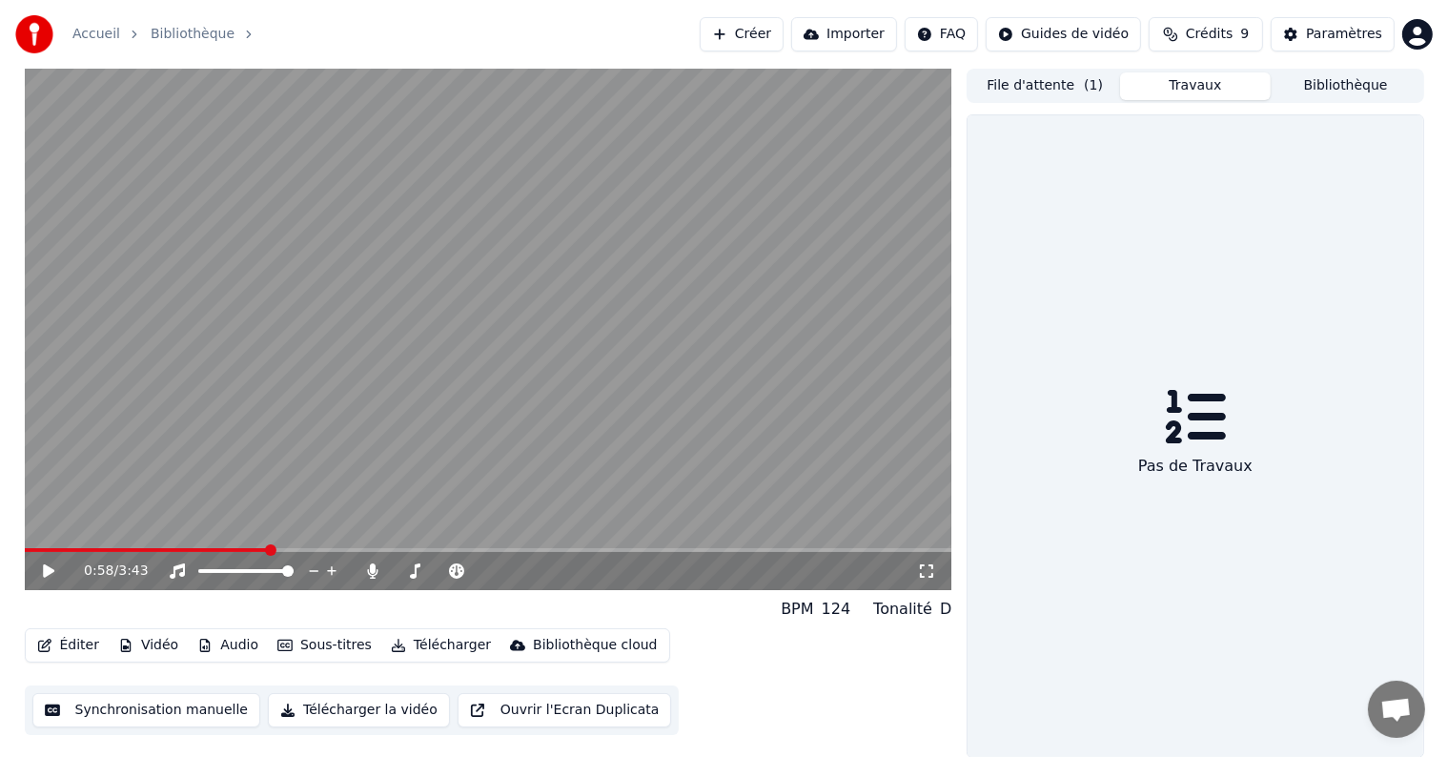
click at [1204, 92] on button "Travaux" at bounding box center [1195, 86] width 151 height 28
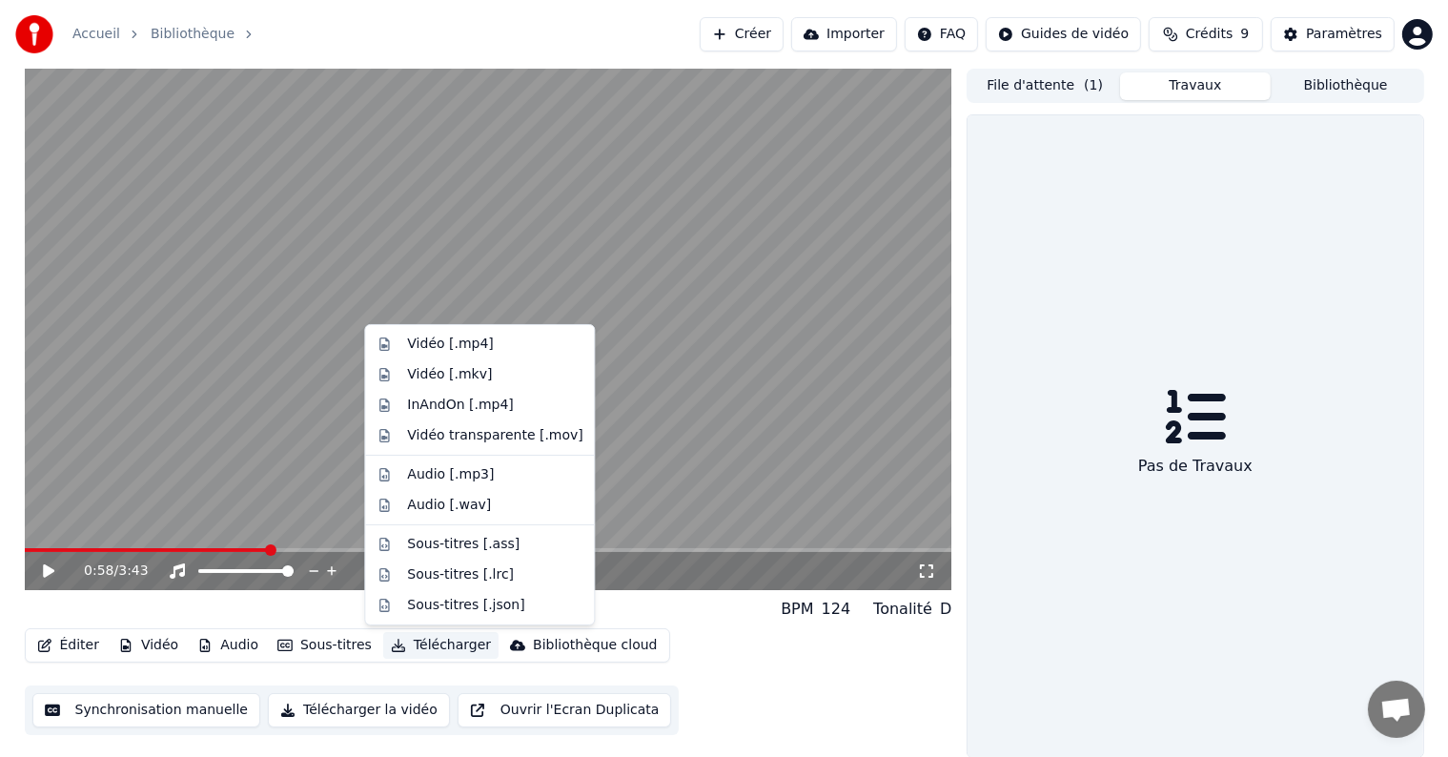
click at [427, 644] on button "Télécharger" at bounding box center [440, 645] width 115 height 27
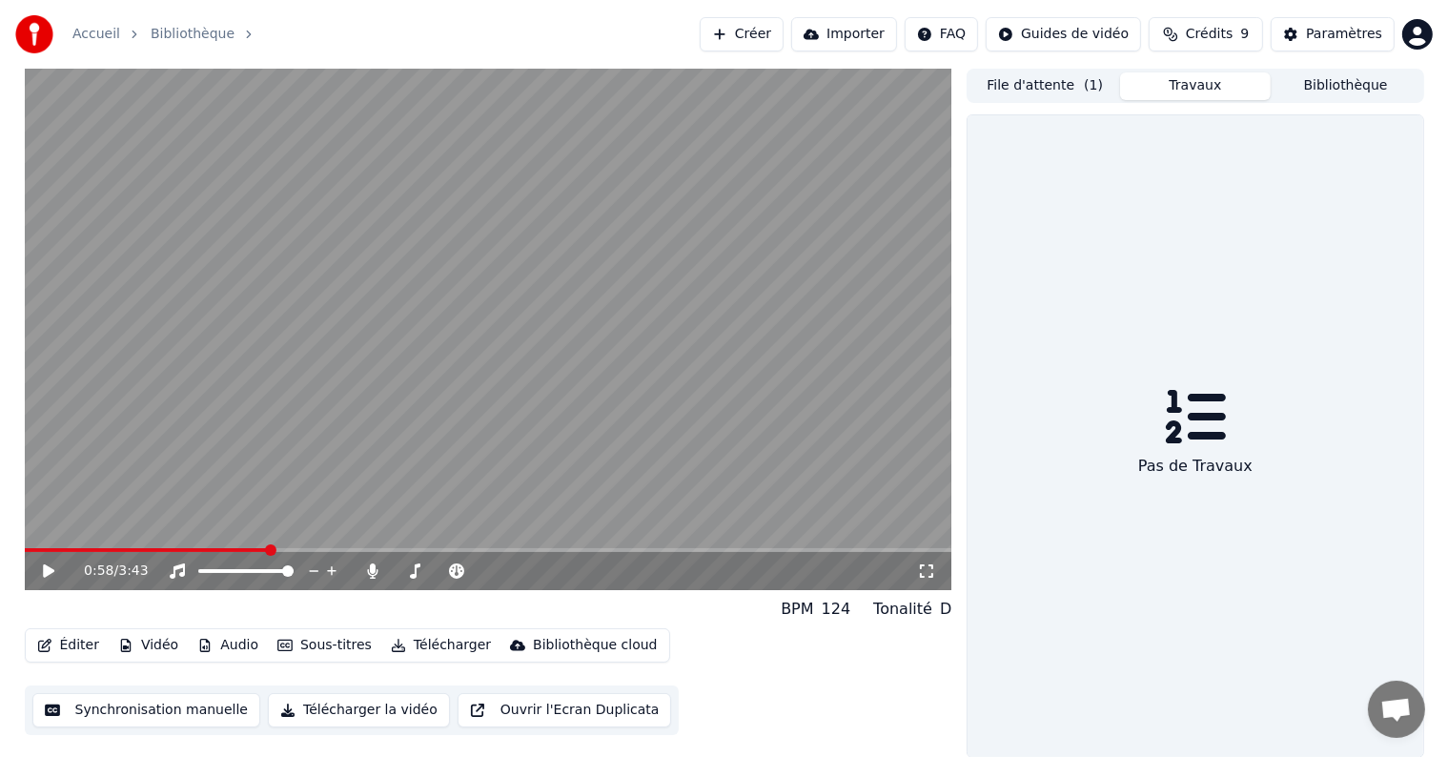
click at [917, 644] on div "Éditer Vidéo Audio Sous-titres Télécharger Bibliothèque cloud Synchronisation m…" at bounding box center [488, 681] width 927 height 107
click at [527, 718] on button "Ouvrir l'Ecran Duplicata" at bounding box center [564, 710] width 214 height 34
click at [770, 31] on button "Créer" at bounding box center [742, 34] width 84 height 34
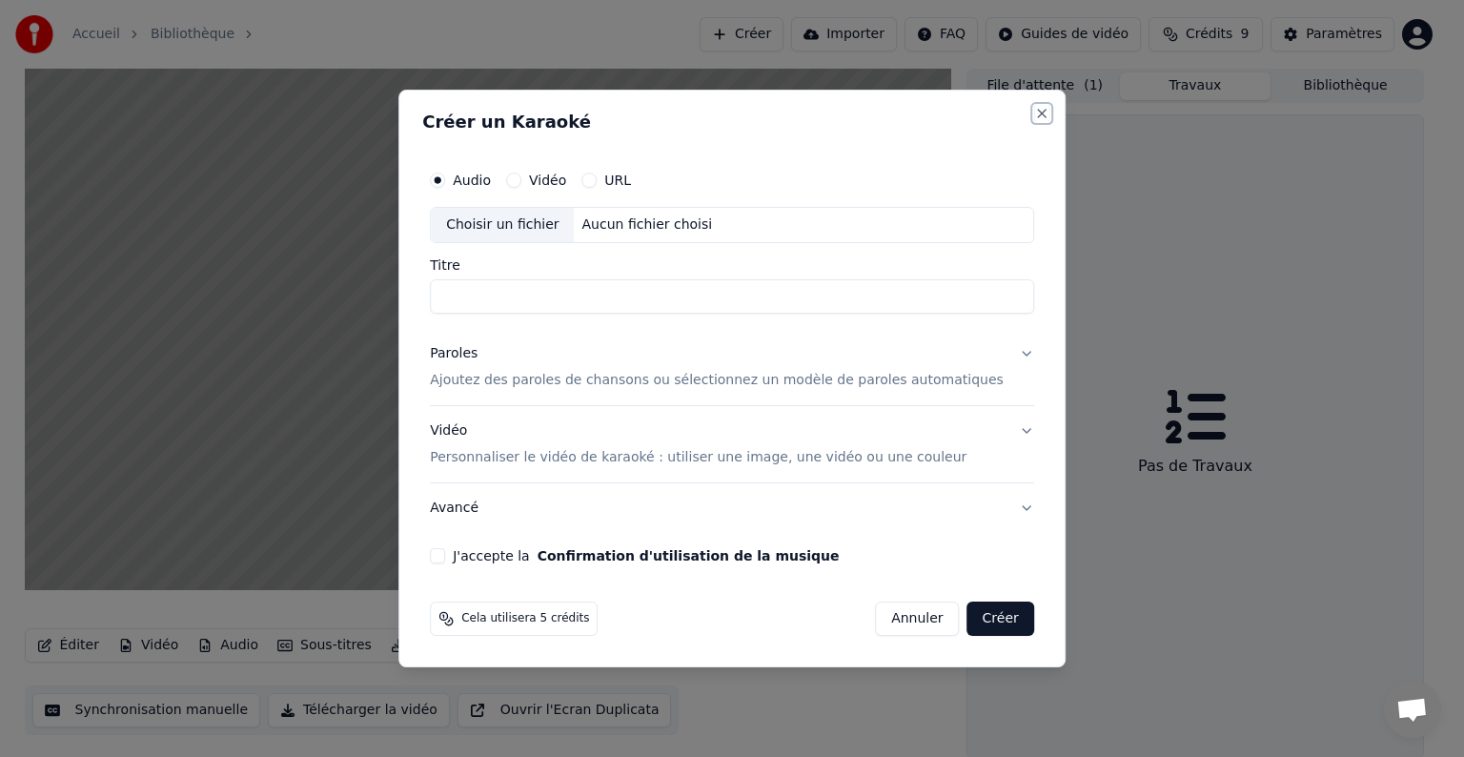
drag, startPoint x: 1010, startPoint y: 113, endPoint x: 713, endPoint y: 143, distance: 298.8
click at [1034, 114] on button "Close" at bounding box center [1041, 113] width 15 height 15
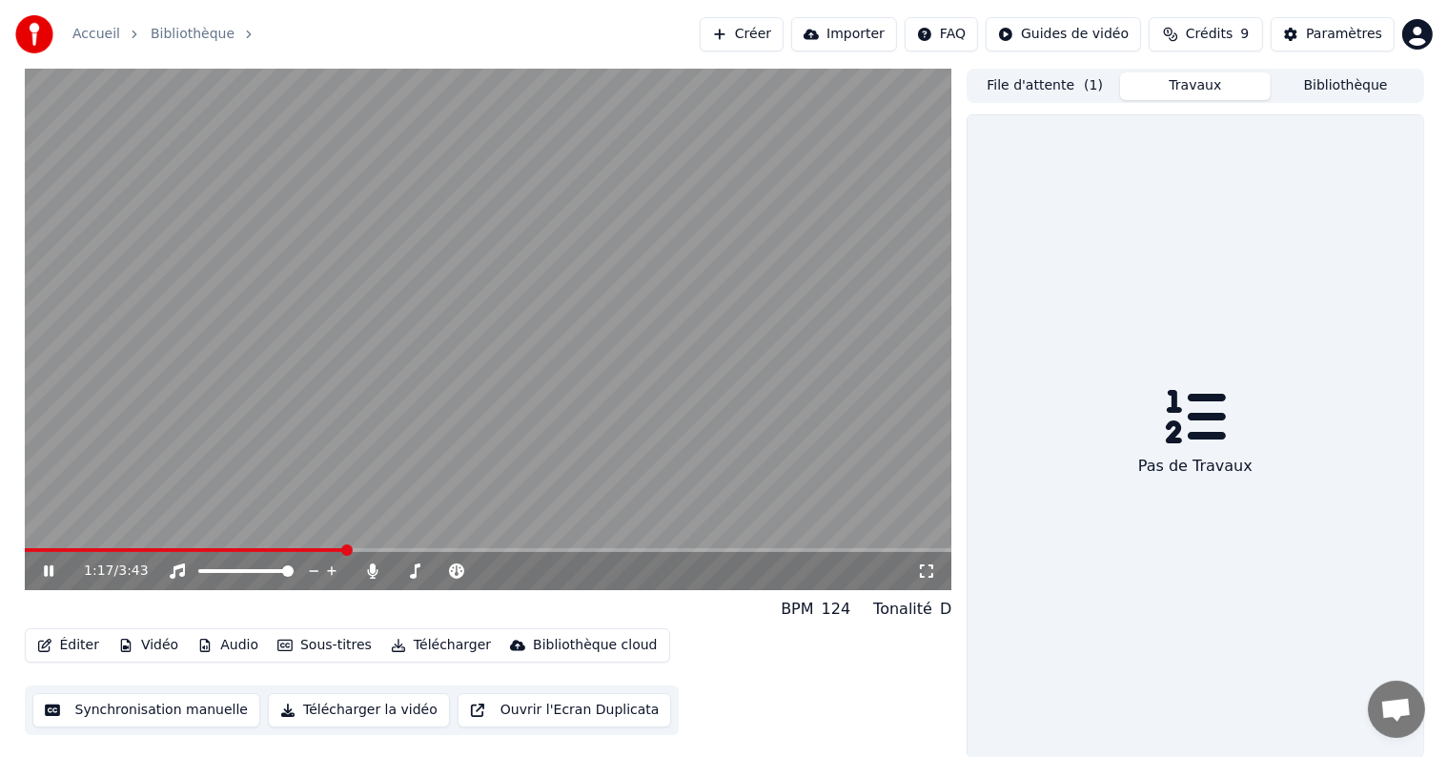
click at [778, 39] on button "Créer" at bounding box center [742, 34] width 84 height 34
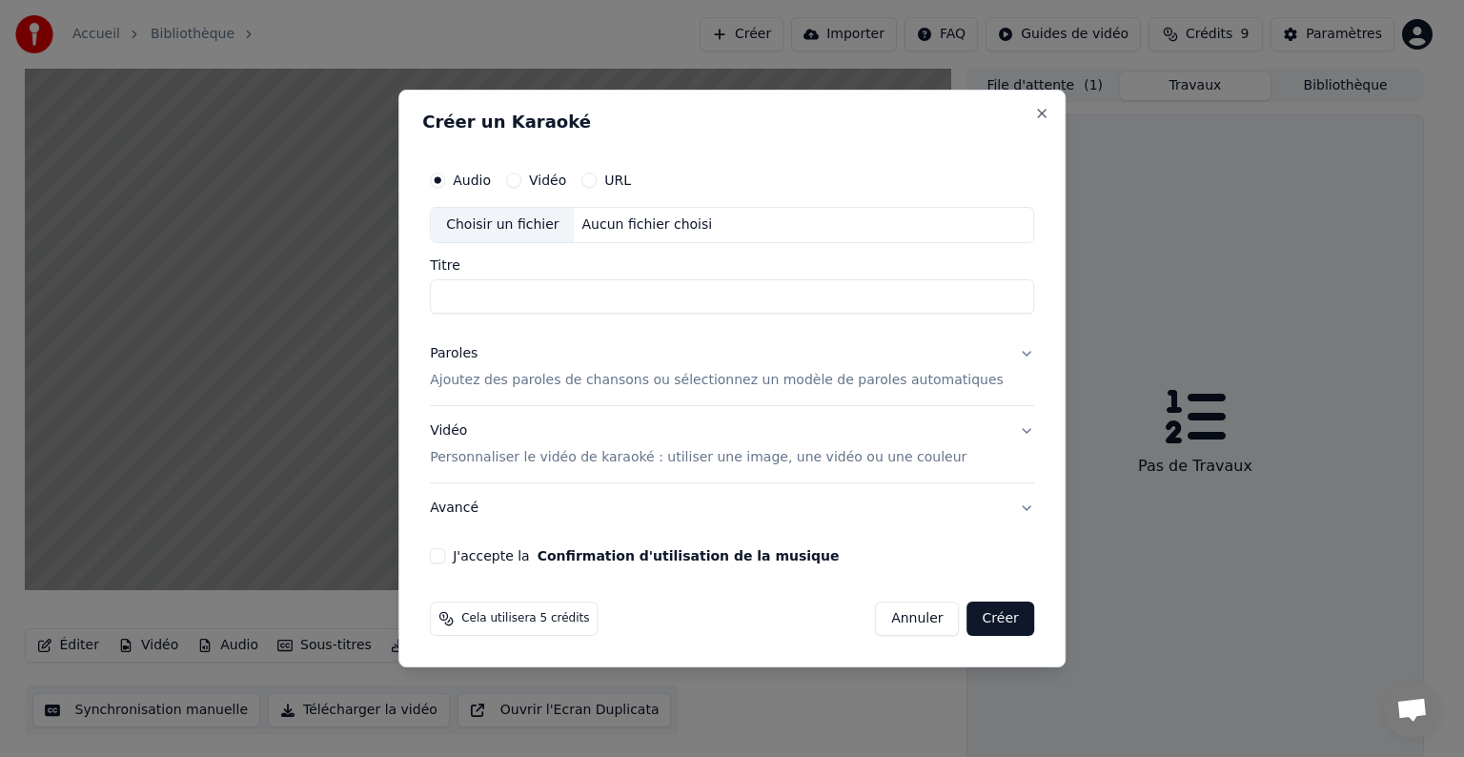
click at [551, 177] on div "Vidéo" at bounding box center [536, 180] width 60 height 15
click at [521, 185] on button "Vidéo" at bounding box center [513, 180] width 15 height 15
click at [541, 229] on div "Choisir un fichier" at bounding box center [502, 225] width 143 height 34
click at [875, 614] on button "Annuler" at bounding box center [917, 618] width 84 height 34
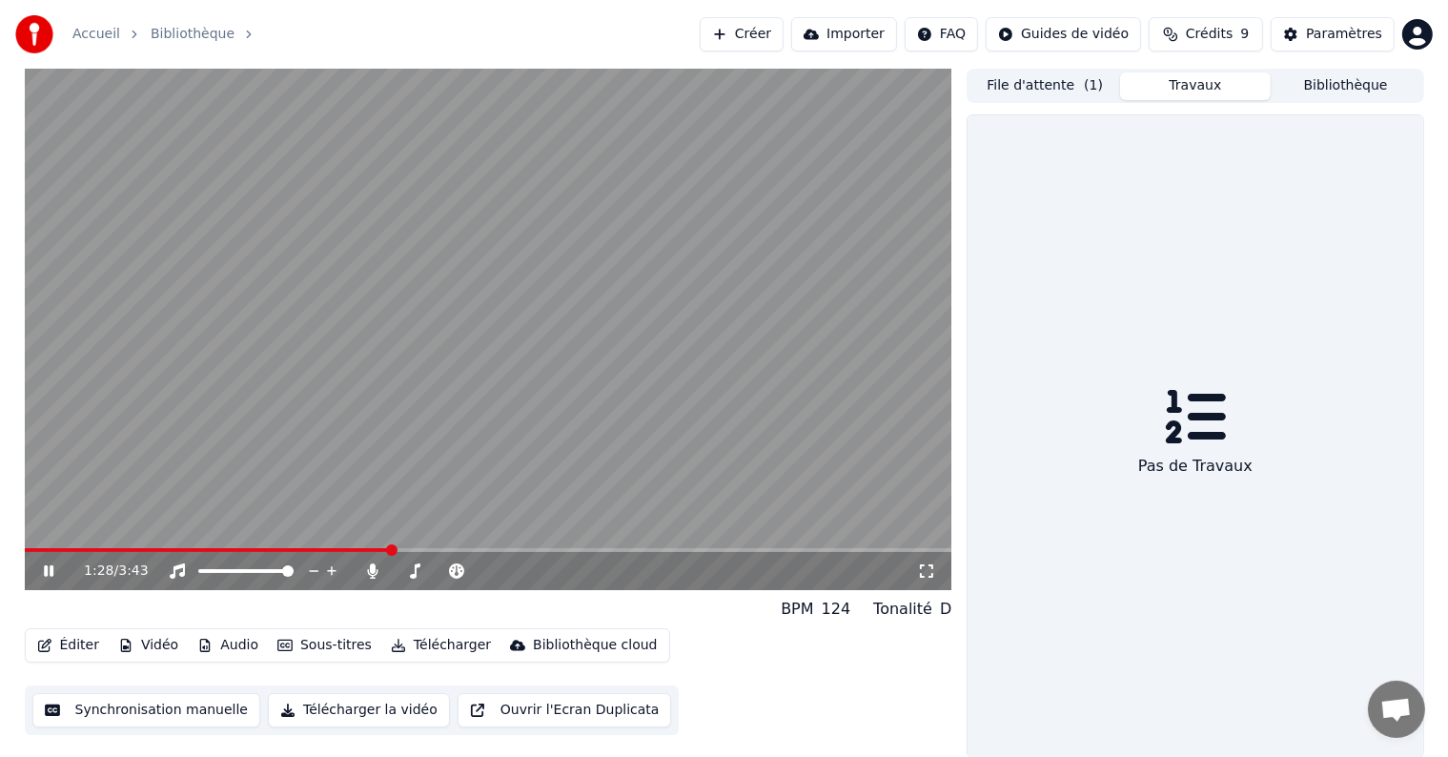
click at [1330, 92] on button "Bibliothèque" at bounding box center [1346, 86] width 151 height 28
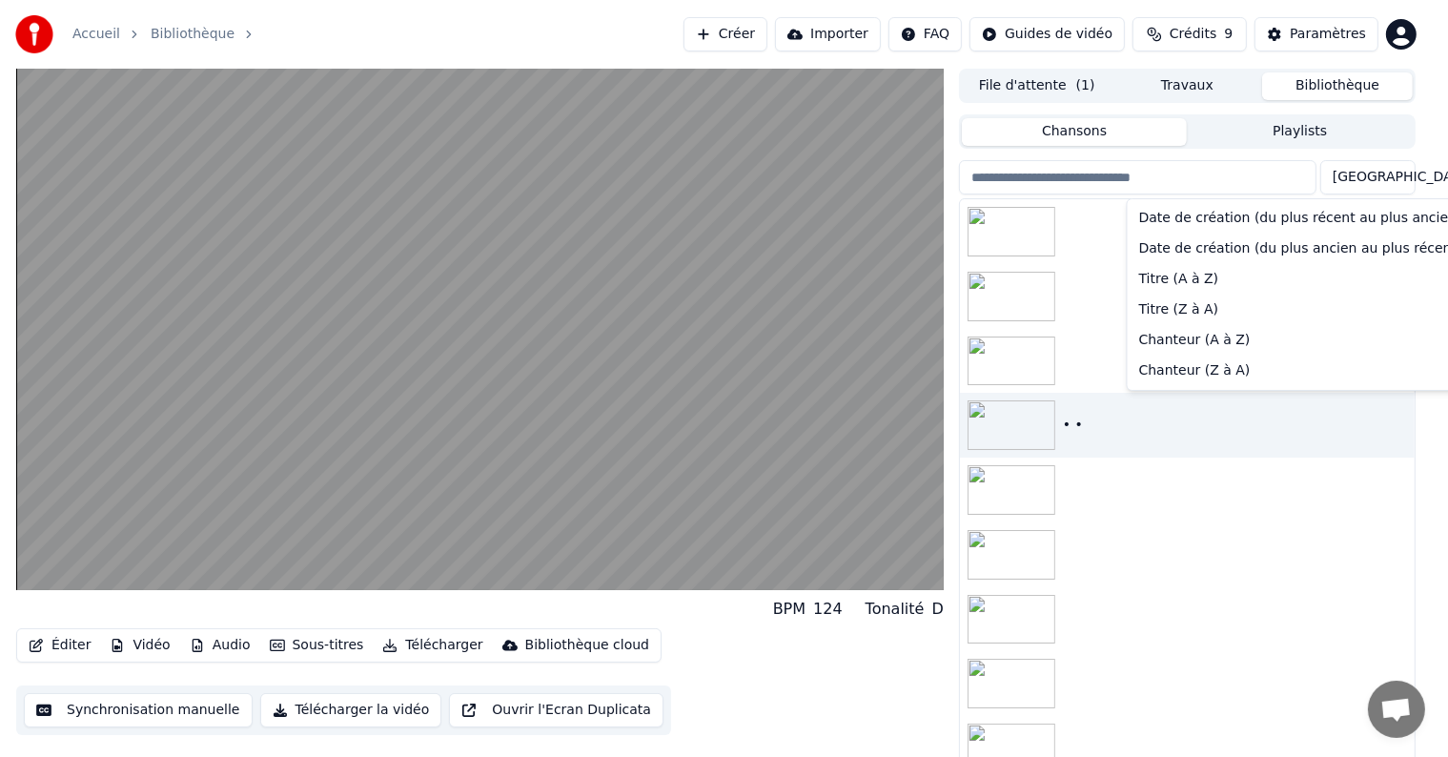
click at [1403, 179] on html "Accueil Bibliothèque Créer Importer FAQ Guides de vidéo Crédits 9 Paramètres BP…" at bounding box center [724, 378] width 1448 height 757
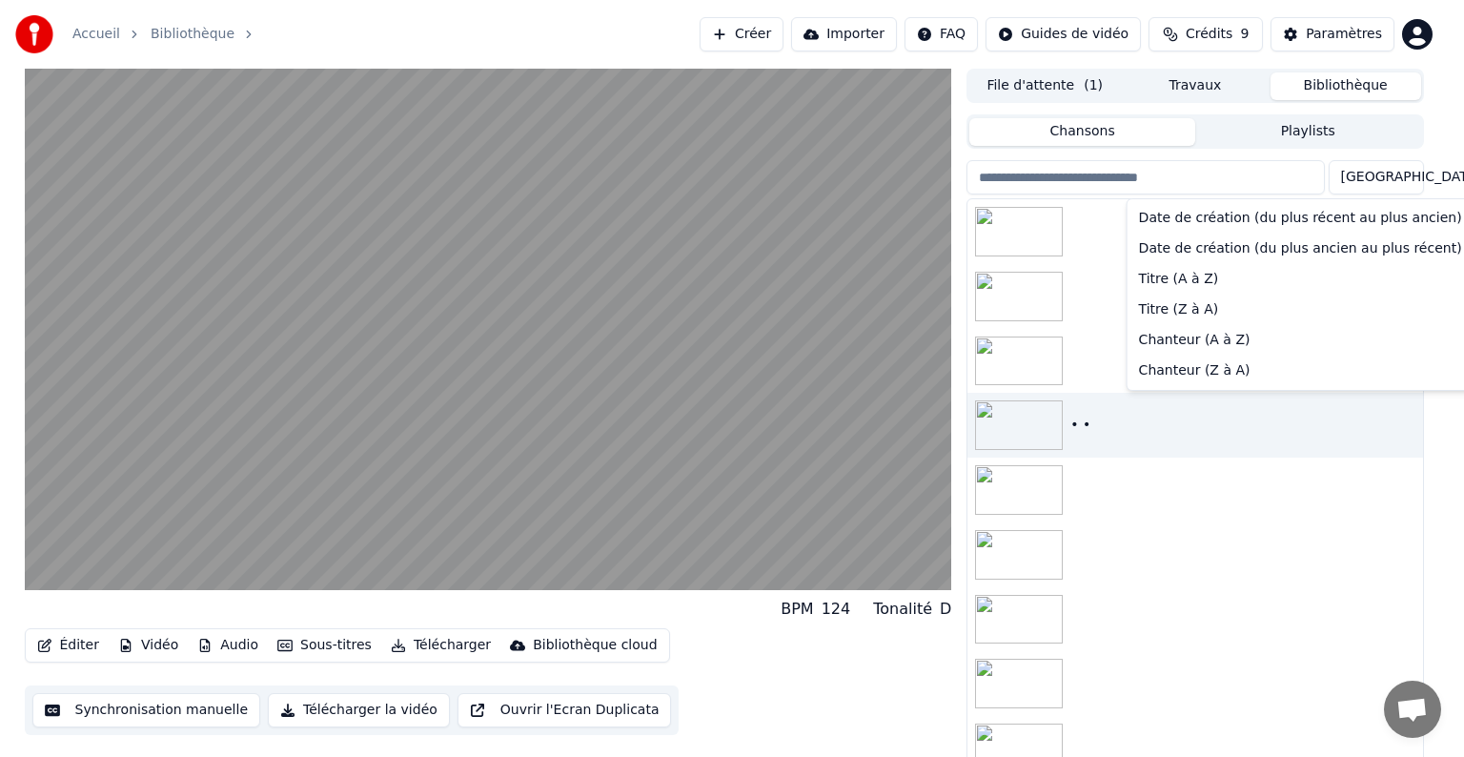
click at [1398, 178] on html "Accueil Bibliothèque Créer Importer FAQ Guides de vidéo Crédits 9 Paramètres BP…" at bounding box center [732, 378] width 1464 height 757
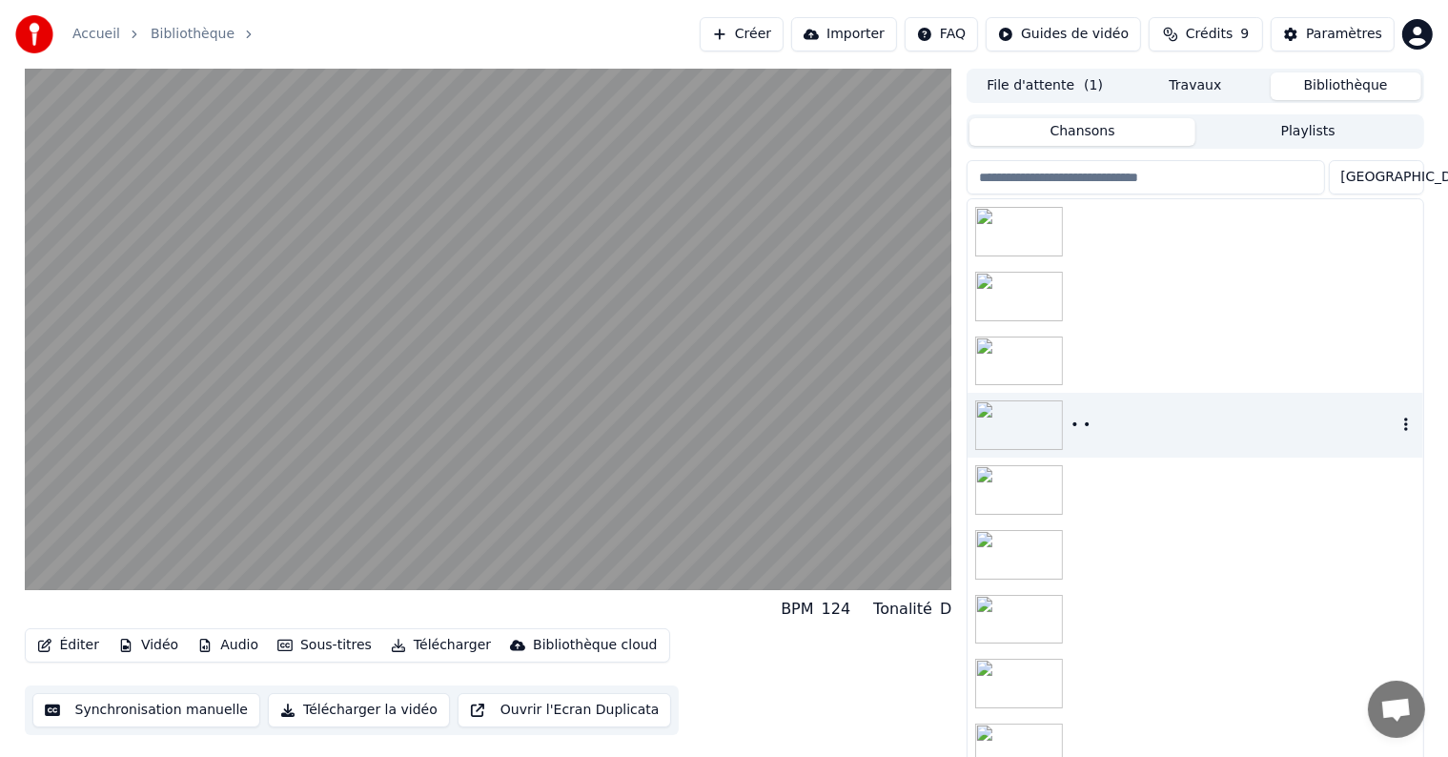
click at [1082, 423] on div "• •" at bounding box center [1232, 425] width 325 height 19
click at [1071, 362] on div at bounding box center [1194, 361] width 455 height 65
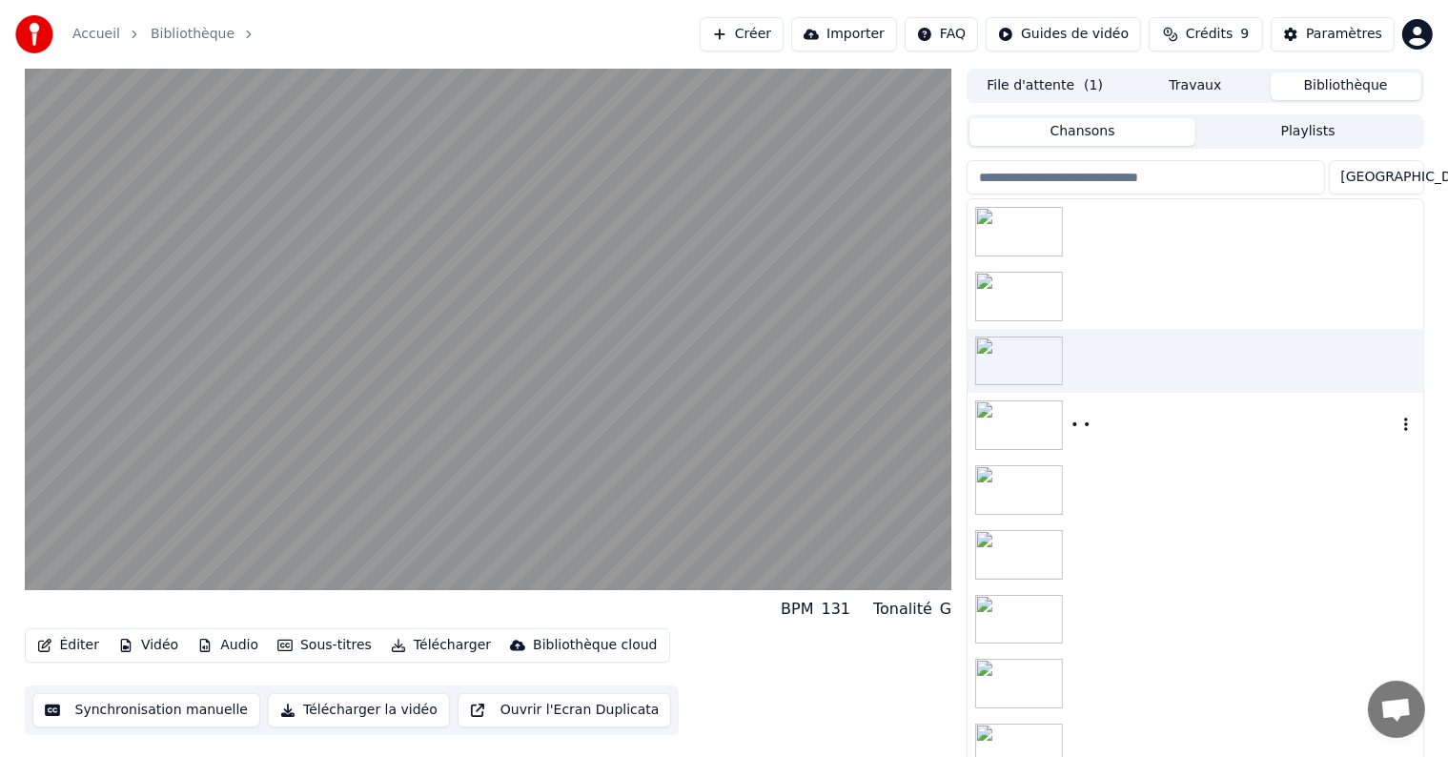
click at [1073, 427] on div "• •" at bounding box center [1232, 425] width 325 height 19
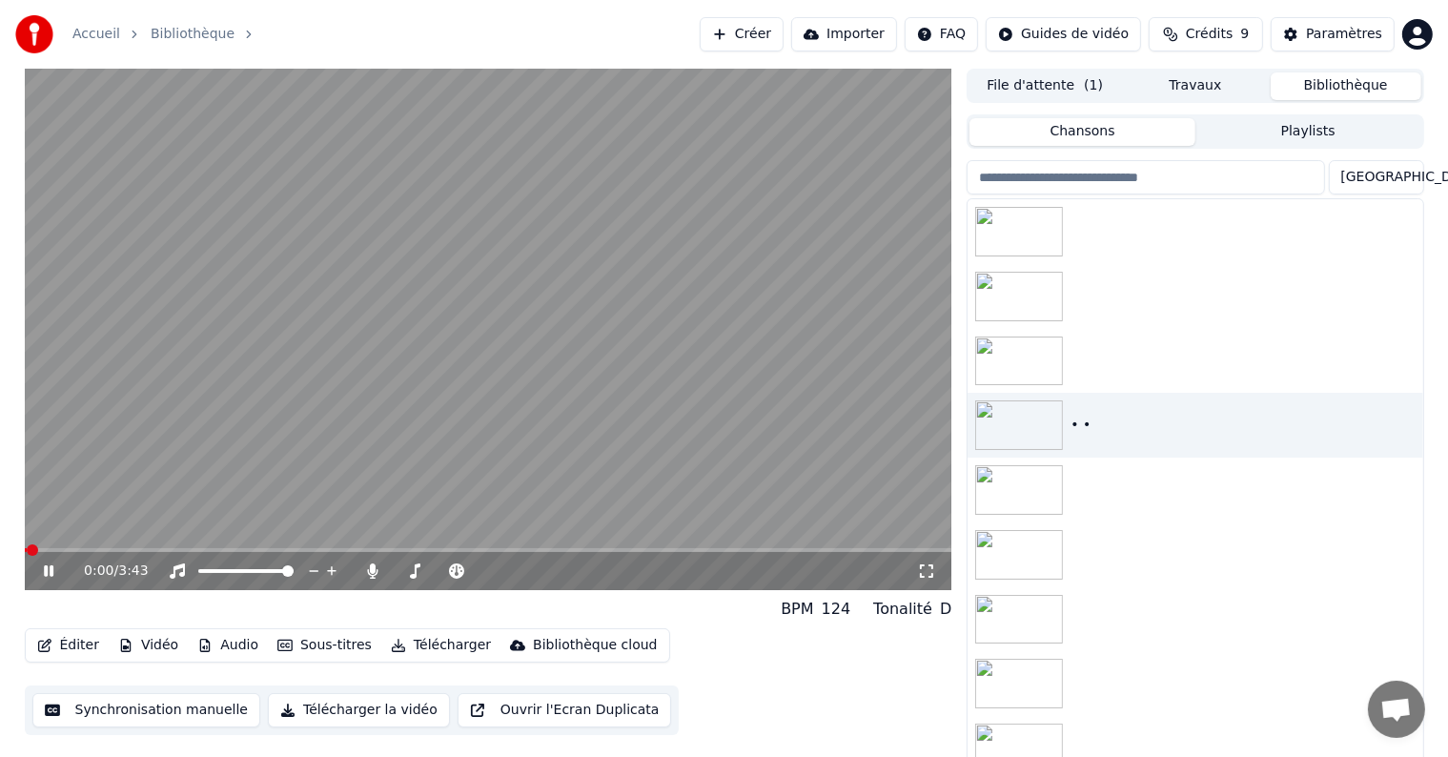
click at [69, 650] on button "Éditer" at bounding box center [68, 645] width 77 height 27
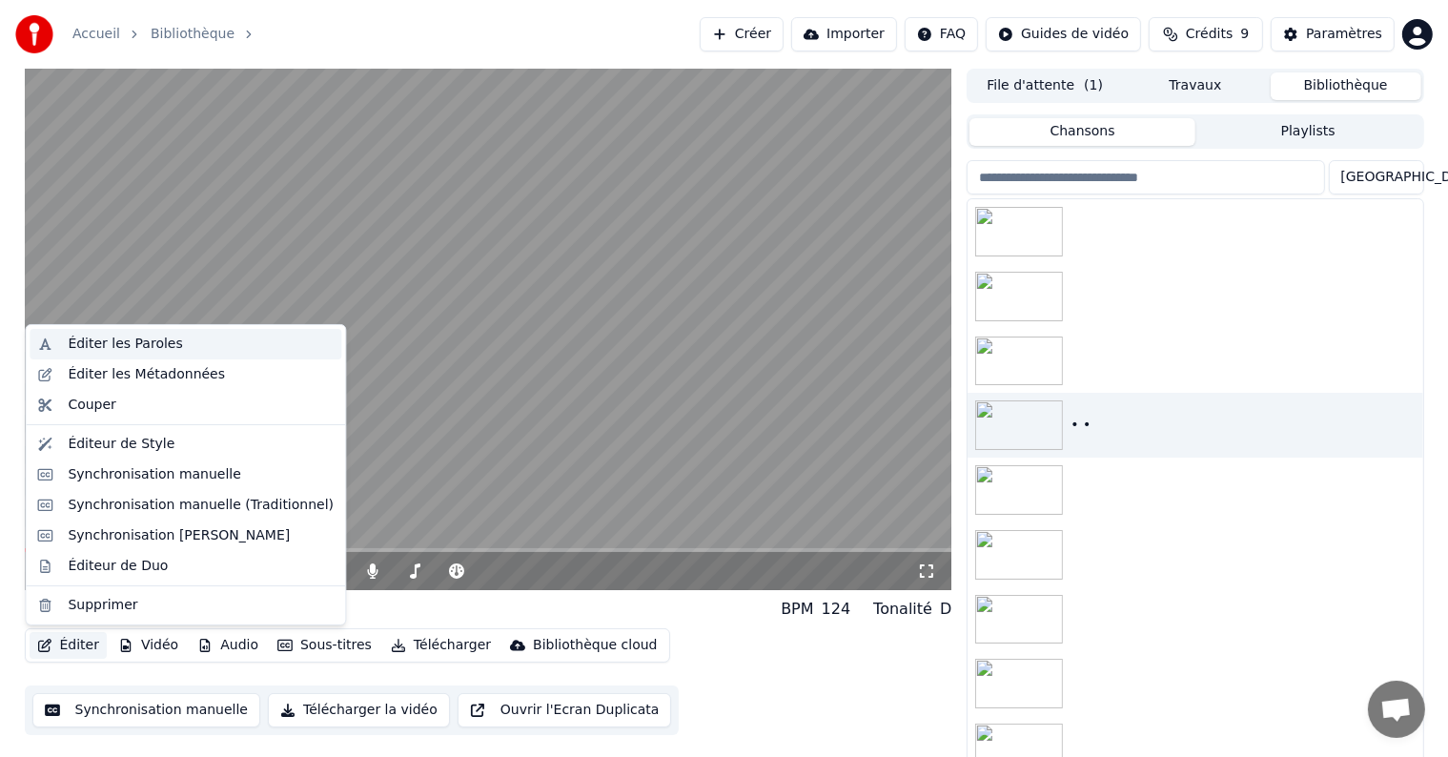
click at [91, 336] on div "Éditer les Paroles" at bounding box center [125, 344] width 114 height 19
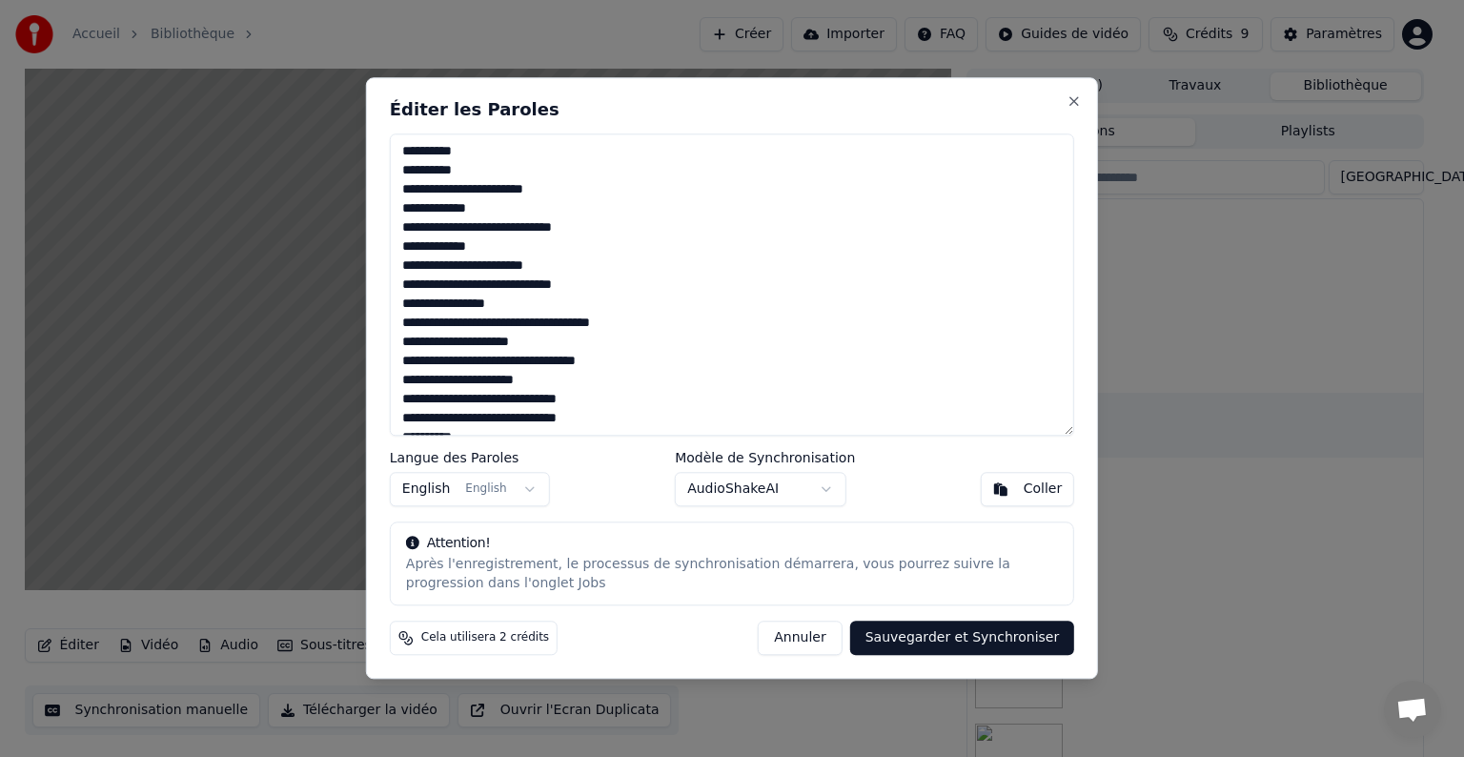
click at [808, 642] on button "Annuler" at bounding box center [800, 638] width 84 height 34
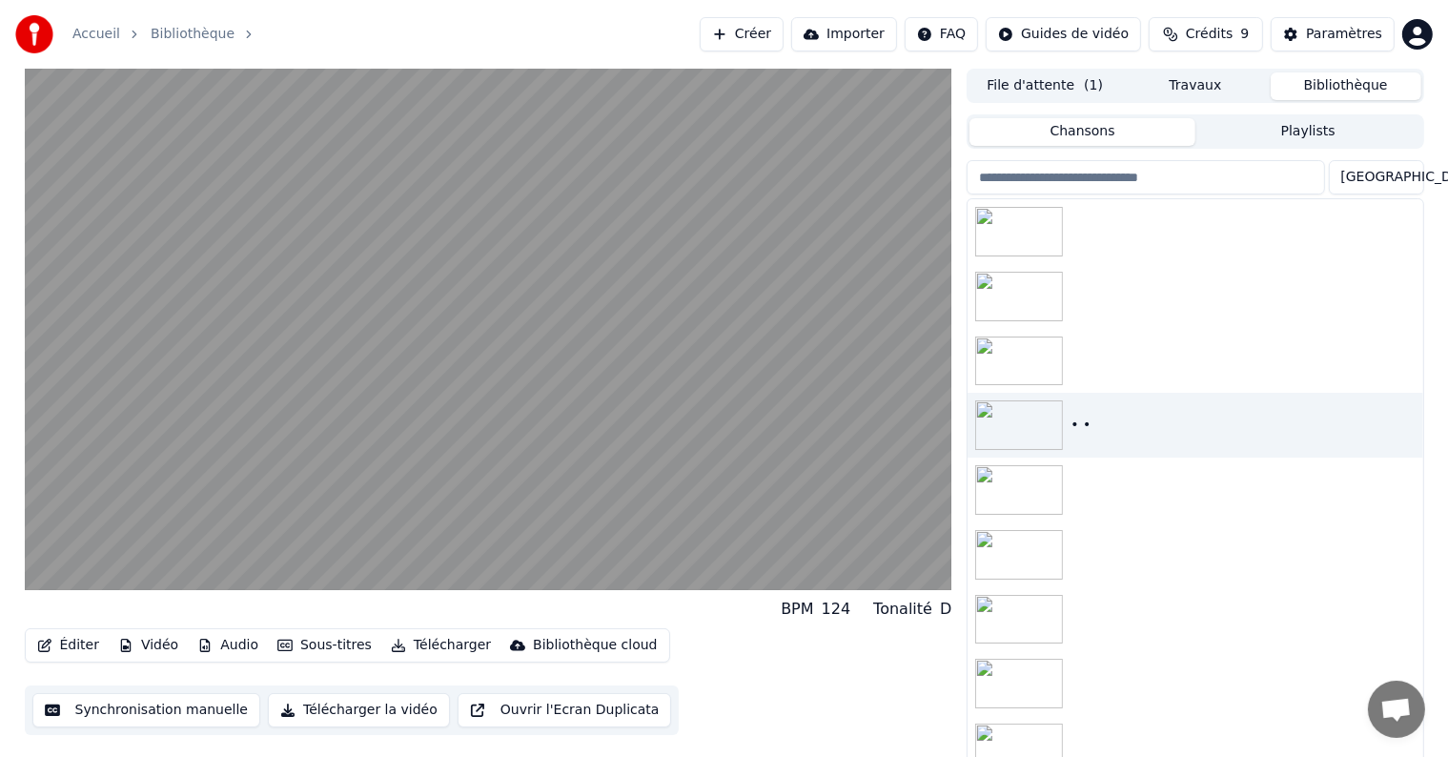
click at [141, 645] on button "Vidéo" at bounding box center [148, 645] width 75 height 27
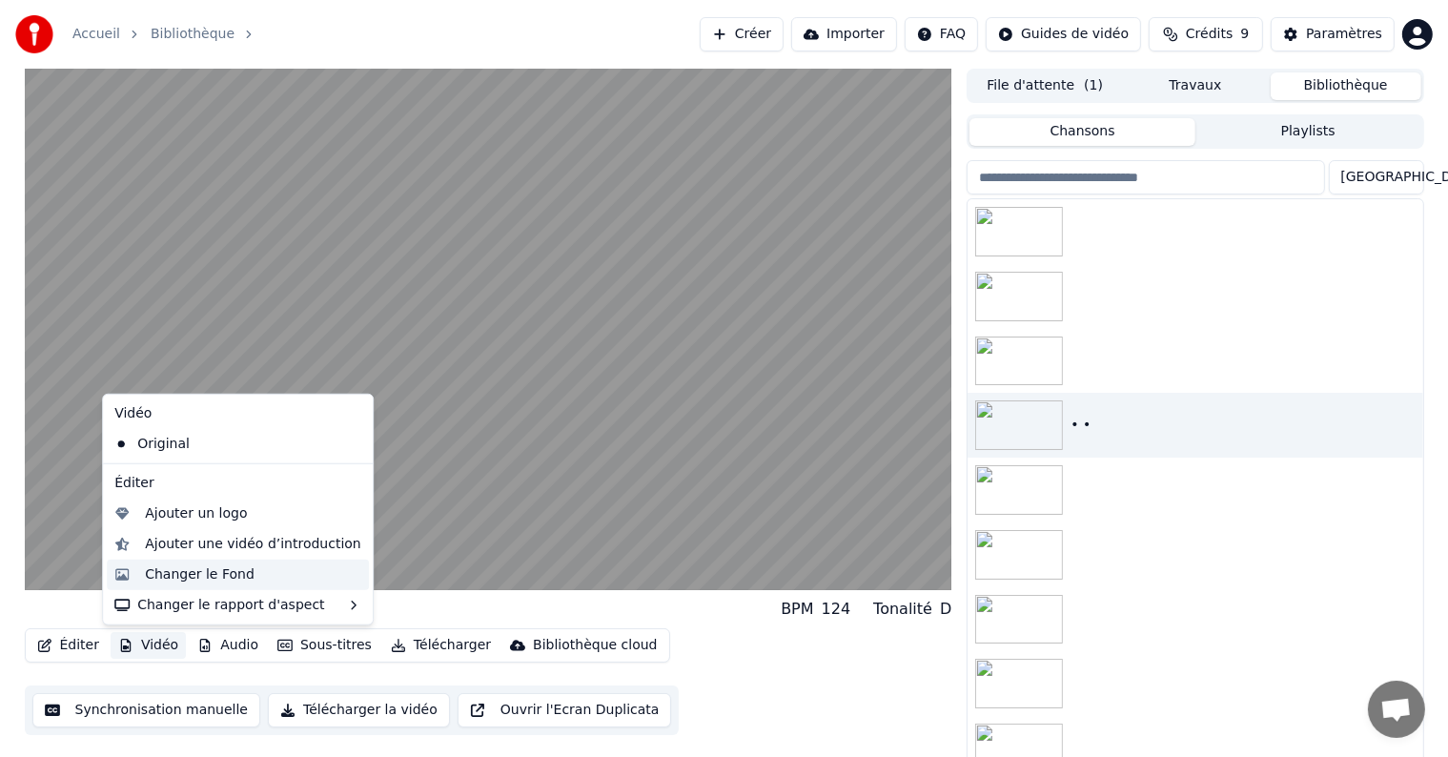
click at [164, 576] on div "Changer le Fond" at bounding box center [200, 574] width 110 height 19
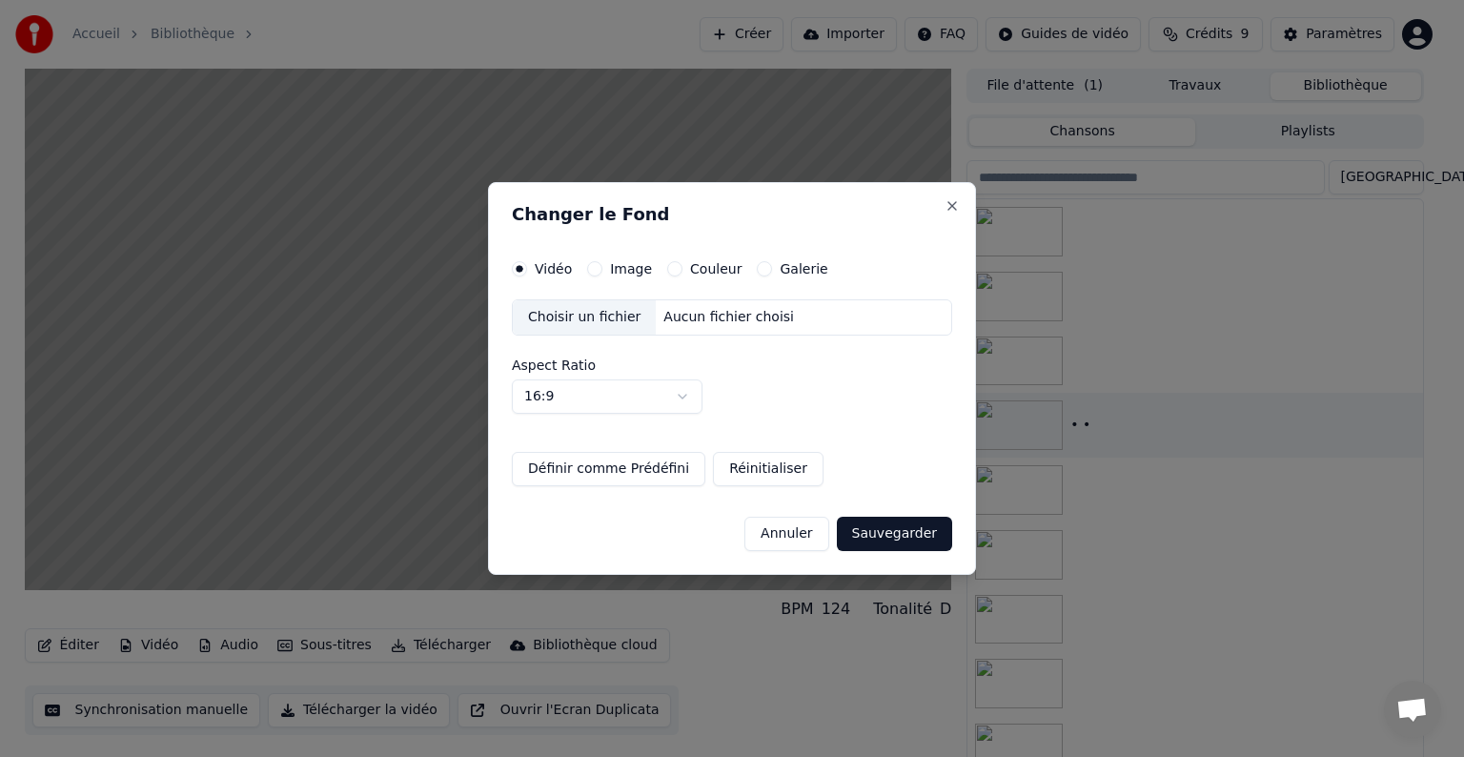
click at [595, 278] on div "Vidéo Image Couleur Galerie Choisir un fichier Aucun fichier choisi Aspect Rati…" at bounding box center [732, 373] width 440 height 225
click at [595, 271] on button "Image" at bounding box center [594, 268] width 15 height 15
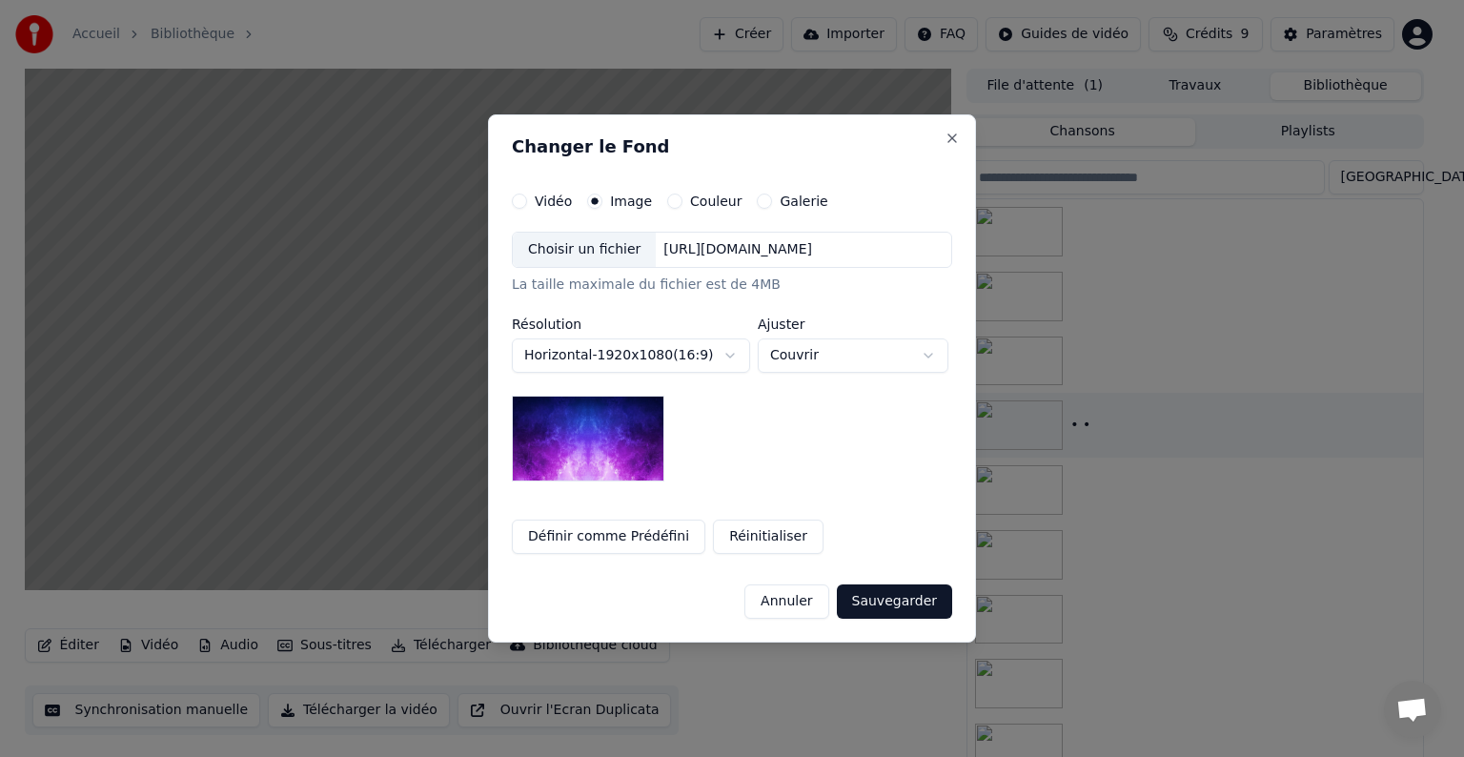
click at [602, 250] on div "Choisir un fichier" at bounding box center [584, 250] width 143 height 34
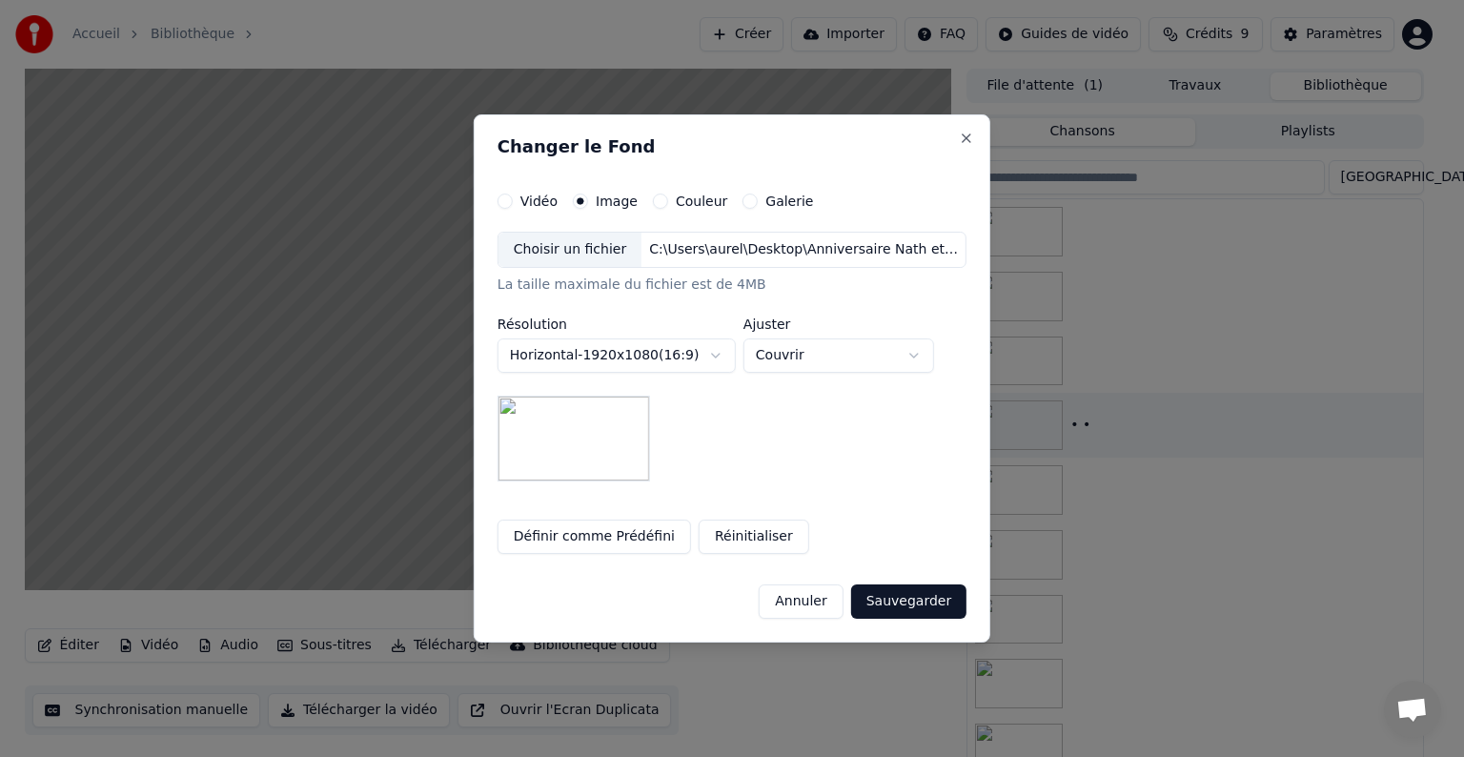
click at [924, 355] on body "**********" at bounding box center [724, 378] width 1448 height 757
select select "*******"
click at [915, 599] on button "Sauvegarder" at bounding box center [908, 601] width 115 height 34
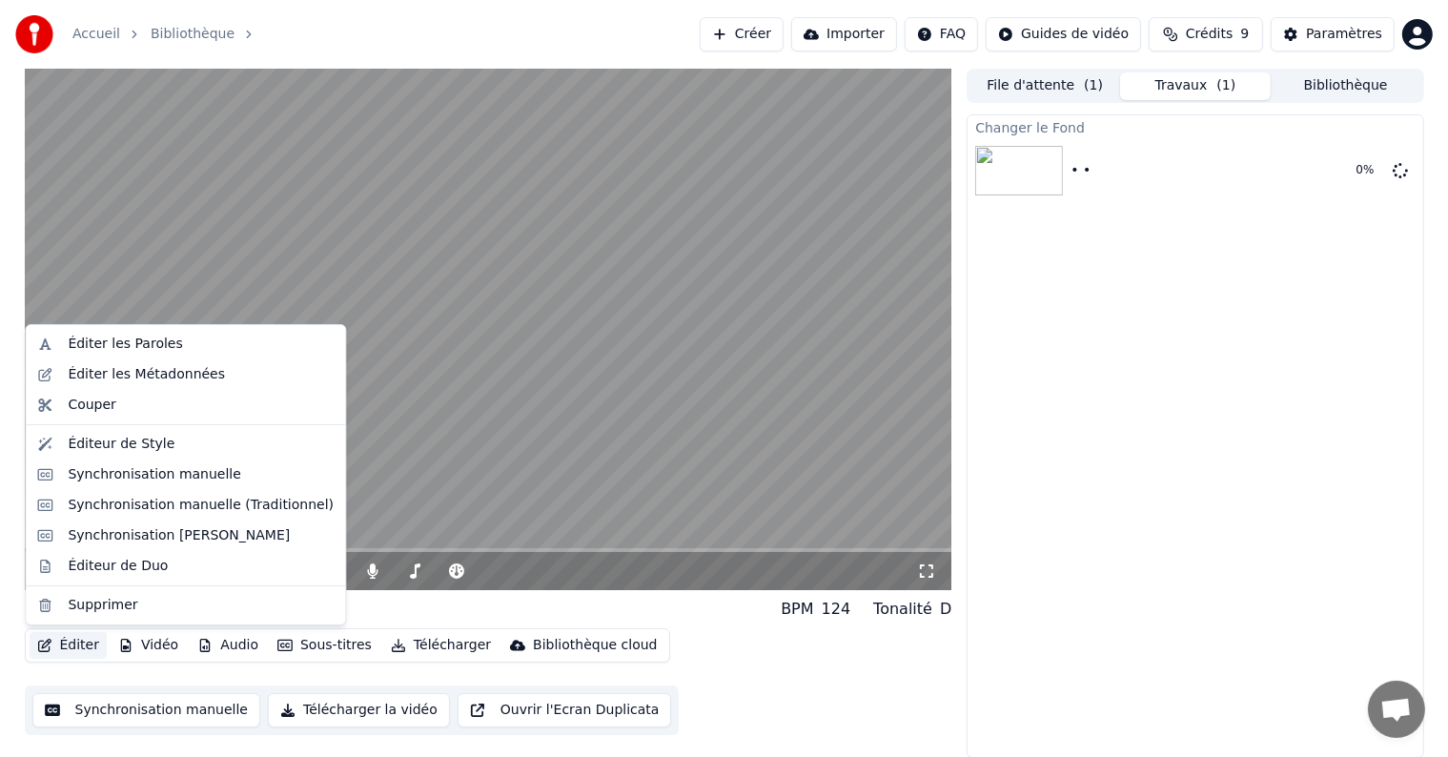
click at [82, 637] on button "Éditer" at bounding box center [68, 645] width 77 height 27
click at [119, 376] on div "Éditer les Métadonnées" at bounding box center [146, 374] width 157 height 19
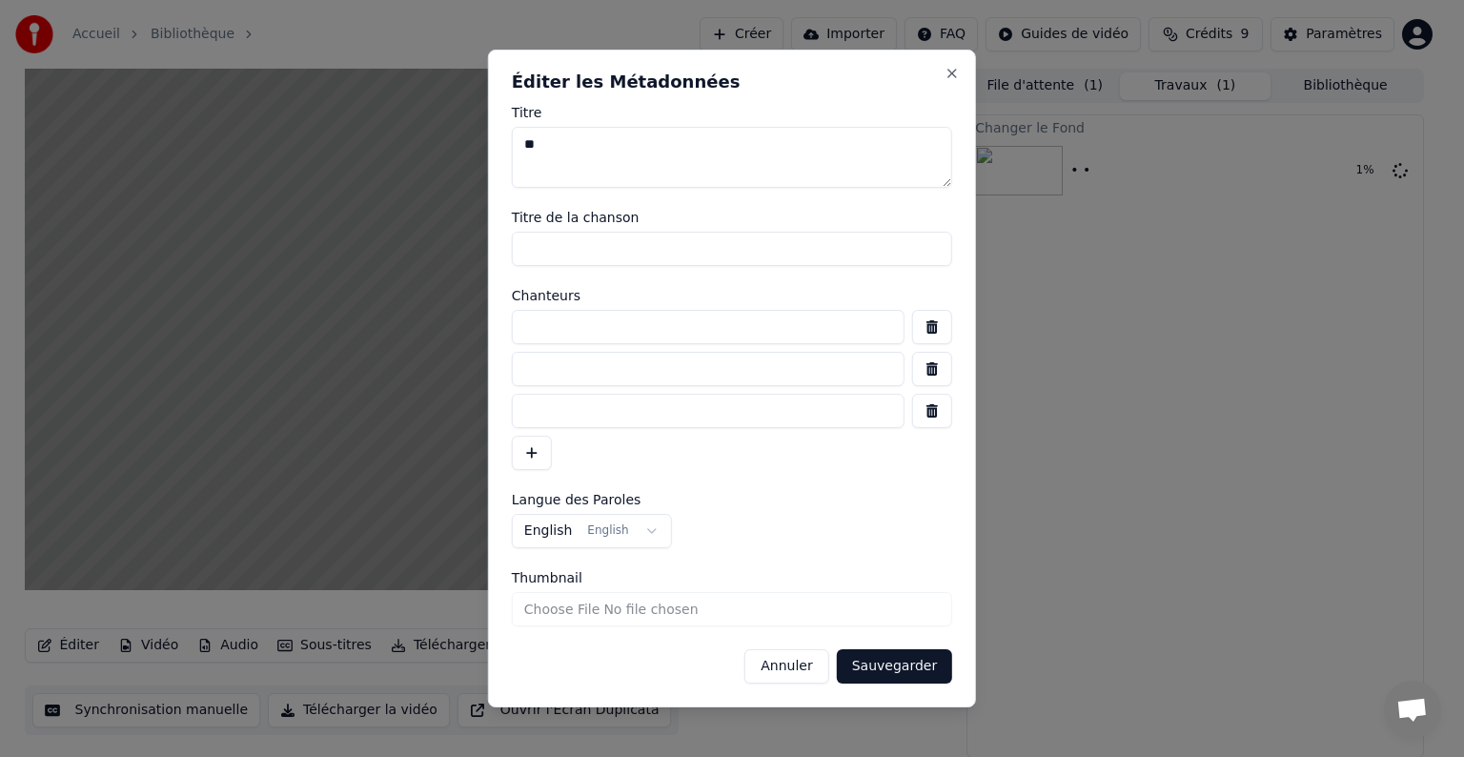
drag, startPoint x: 572, startPoint y: 145, endPoint x: 477, endPoint y: 146, distance: 95.3
click at [477, 146] on body "**********" at bounding box center [724, 378] width 1448 height 757
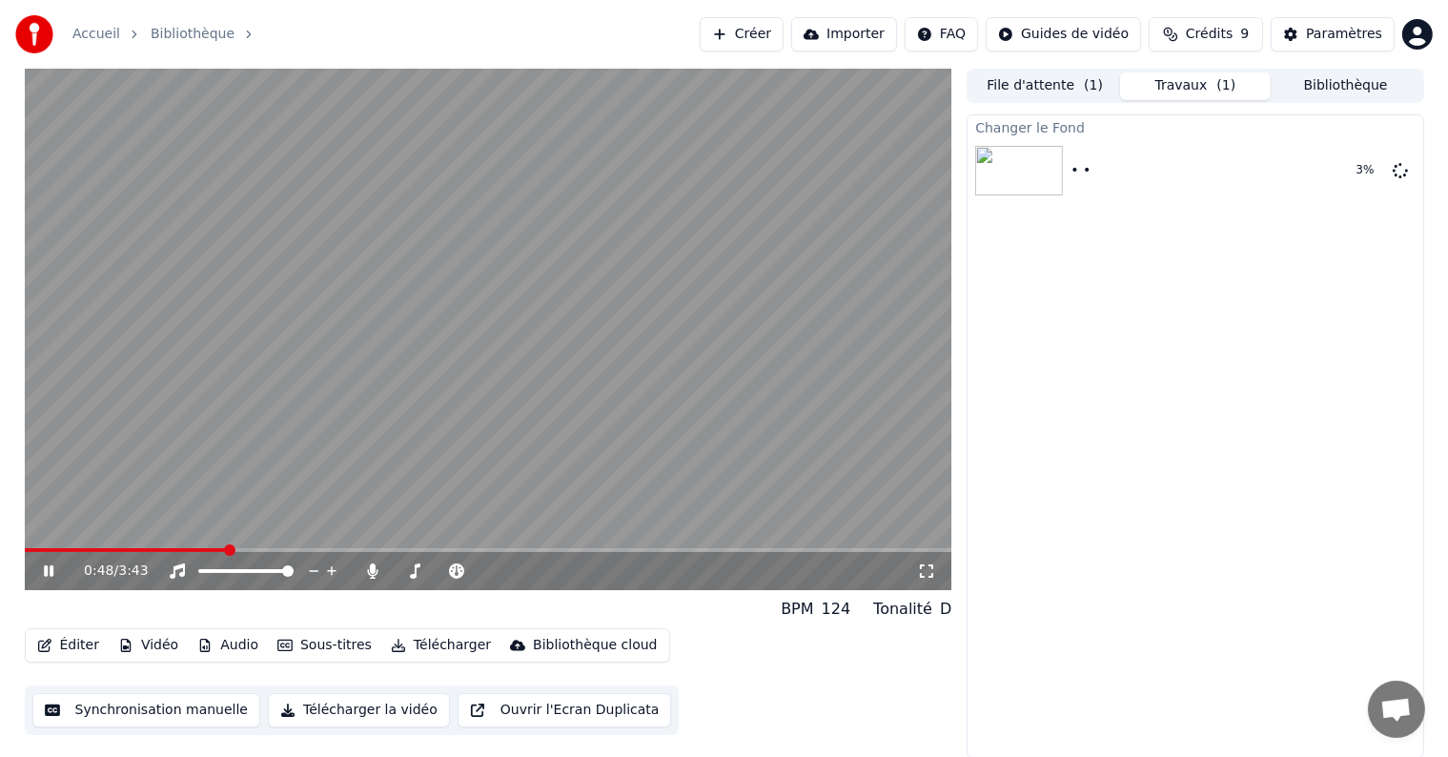
click at [50, 577] on icon at bounding box center [62, 570] width 45 height 15
click at [154, 634] on button "Vidéo" at bounding box center [148, 645] width 75 height 27
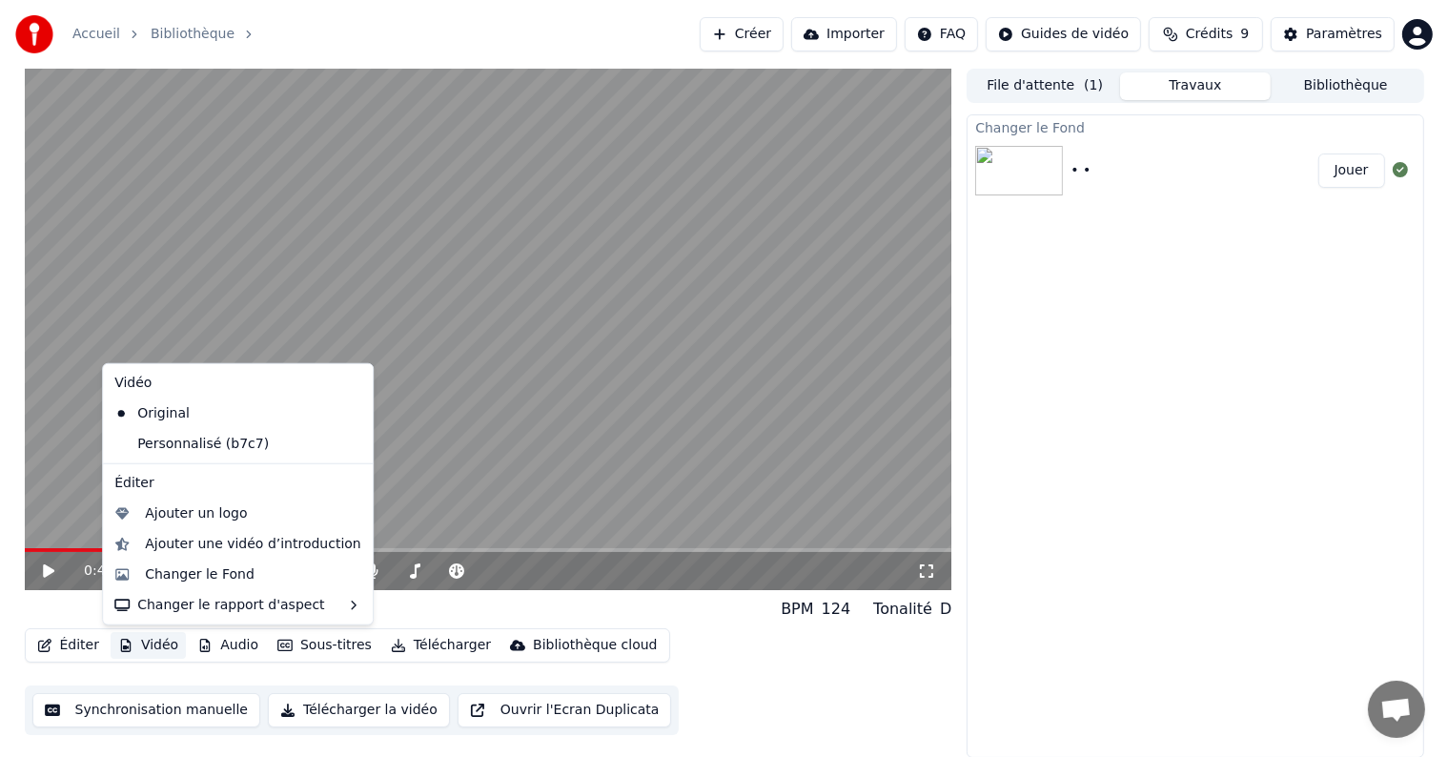
click at [1349, 172] on button "Jouer" at bounding box center [1351, 170] width 67 height 34
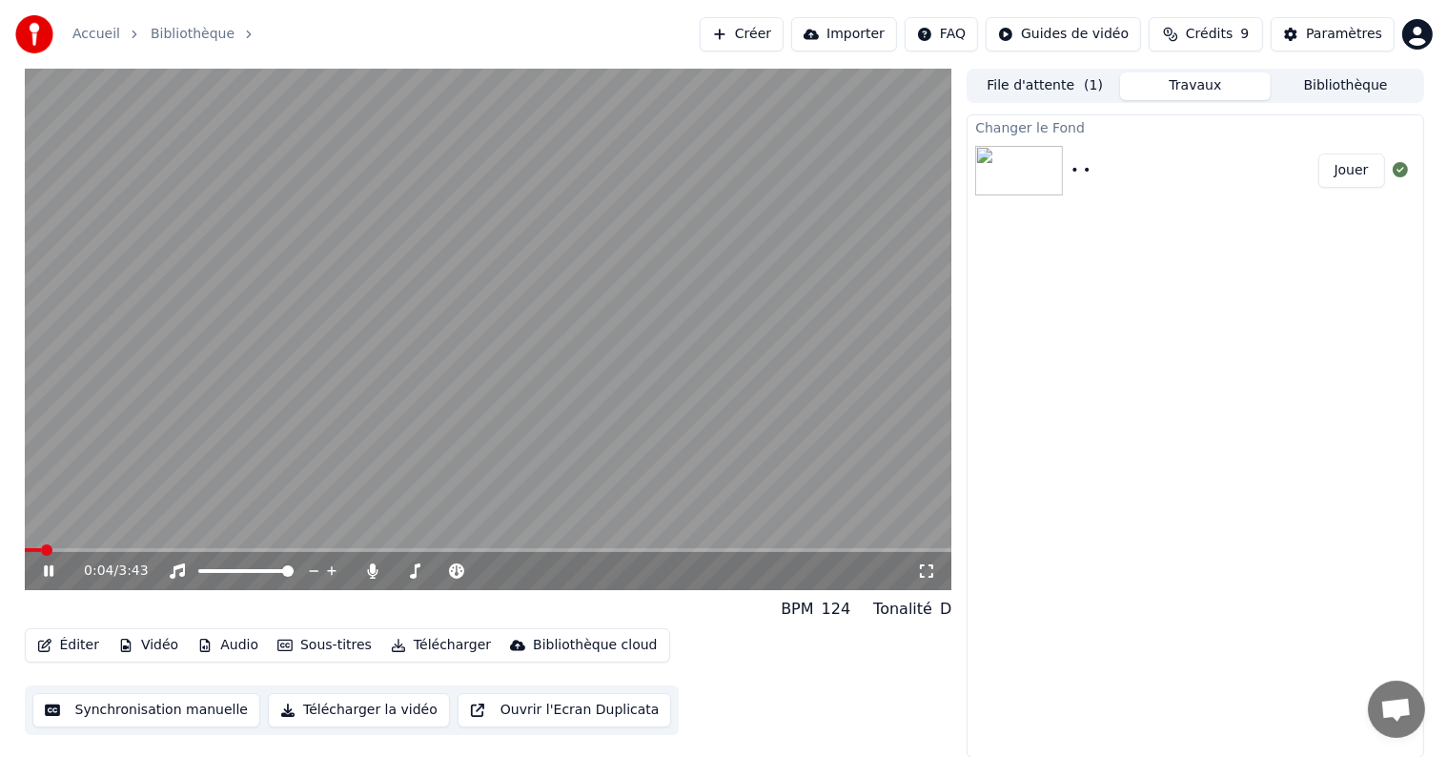
click at [41, 555] on span at bounding box center [46, 549] width 11 height 11
click at [145, 545] on video at bounding box center [488, 329] width 927 height 521
click at [136, 550] on span at bounding box center [488, 550] width 927 height 4
click at [42, 567] on icon at bounding box center [62, 570] width 45 height 15
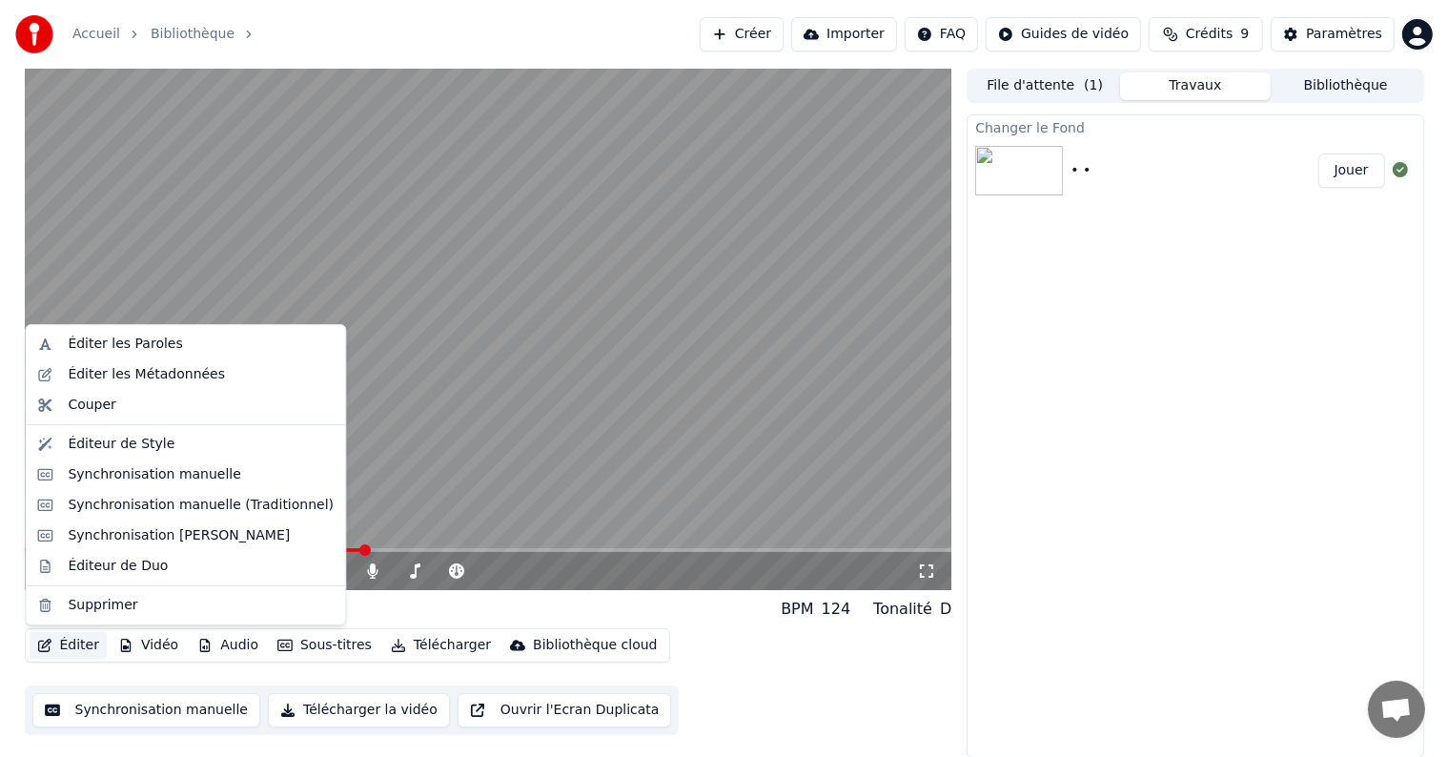
click at [68, 644] on button "Éditer" at bounding box center [68, 645] width 77 height 27
click at [97, 377] on div "Éditer les Métadonnées" at bounding box center [146, 374] width 157 height 19
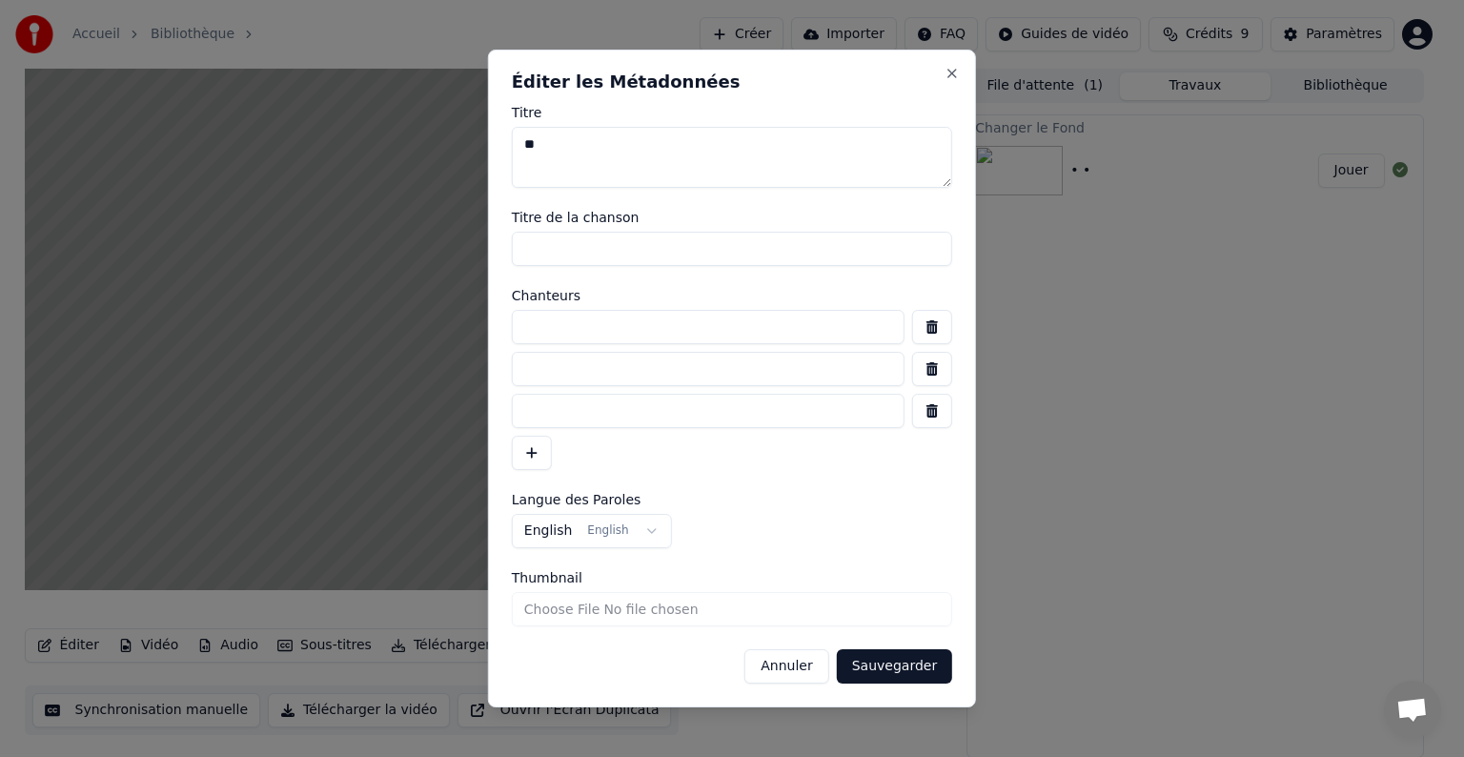
drag, startPoint x: 536, startPoint y: 141, endPoint x: 423, endPoint y: 146, distance: 112.6
click at [423, 146] on body "**********" at bounding box center [724, 378] width 1448 height 757
drag, startPoint x: 605, startPoint y: 250, endPoint x: 419, endPoint y: 249, distance: 185.9
click at [419, 249] on body "**********" at bounding box center [724, 378] width 1448 height 757
click at [617, 315] on input at bounding box center [708, 327] width 393 height 34
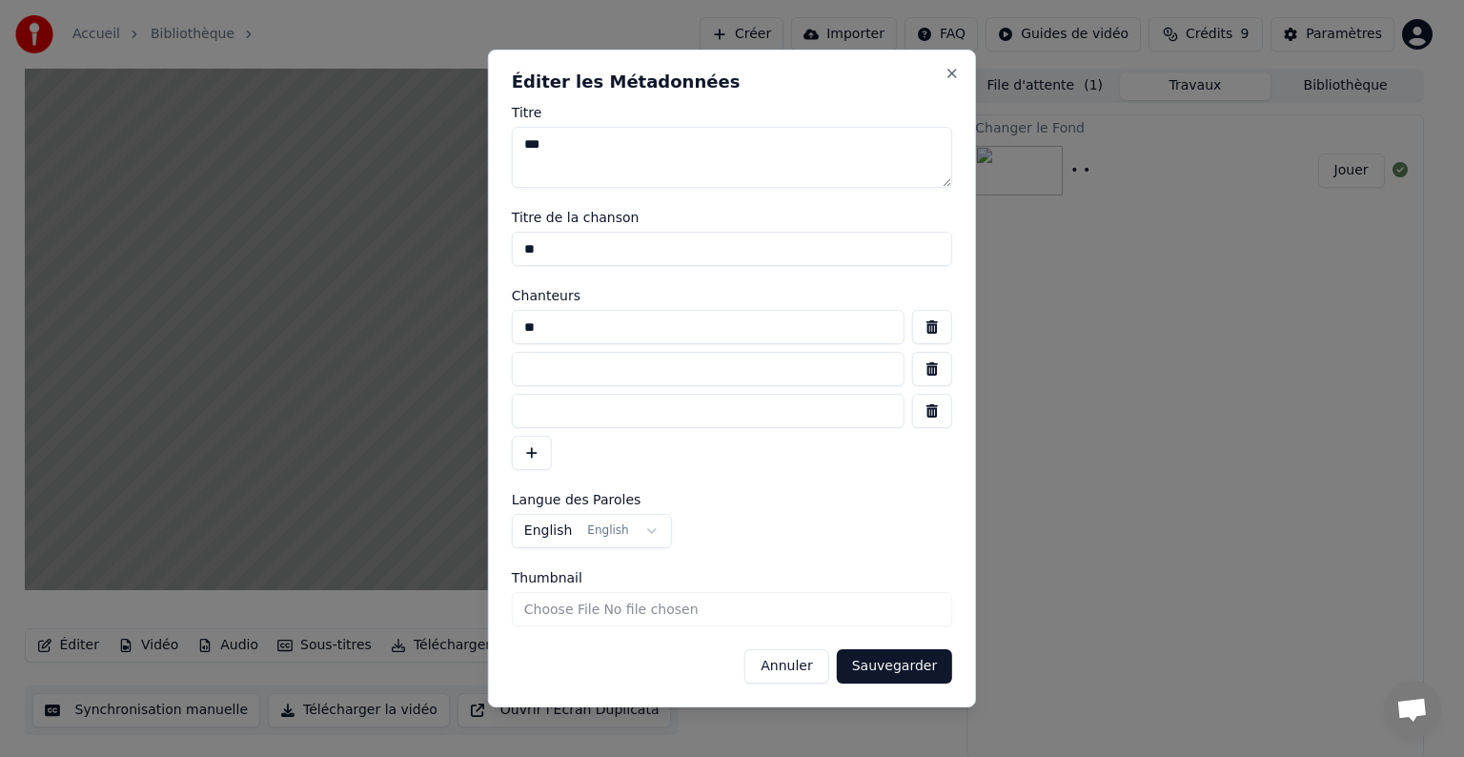
click at [894, 659] on button "Sauvegarder" at bounding box center [894, 666] width 115 height 34
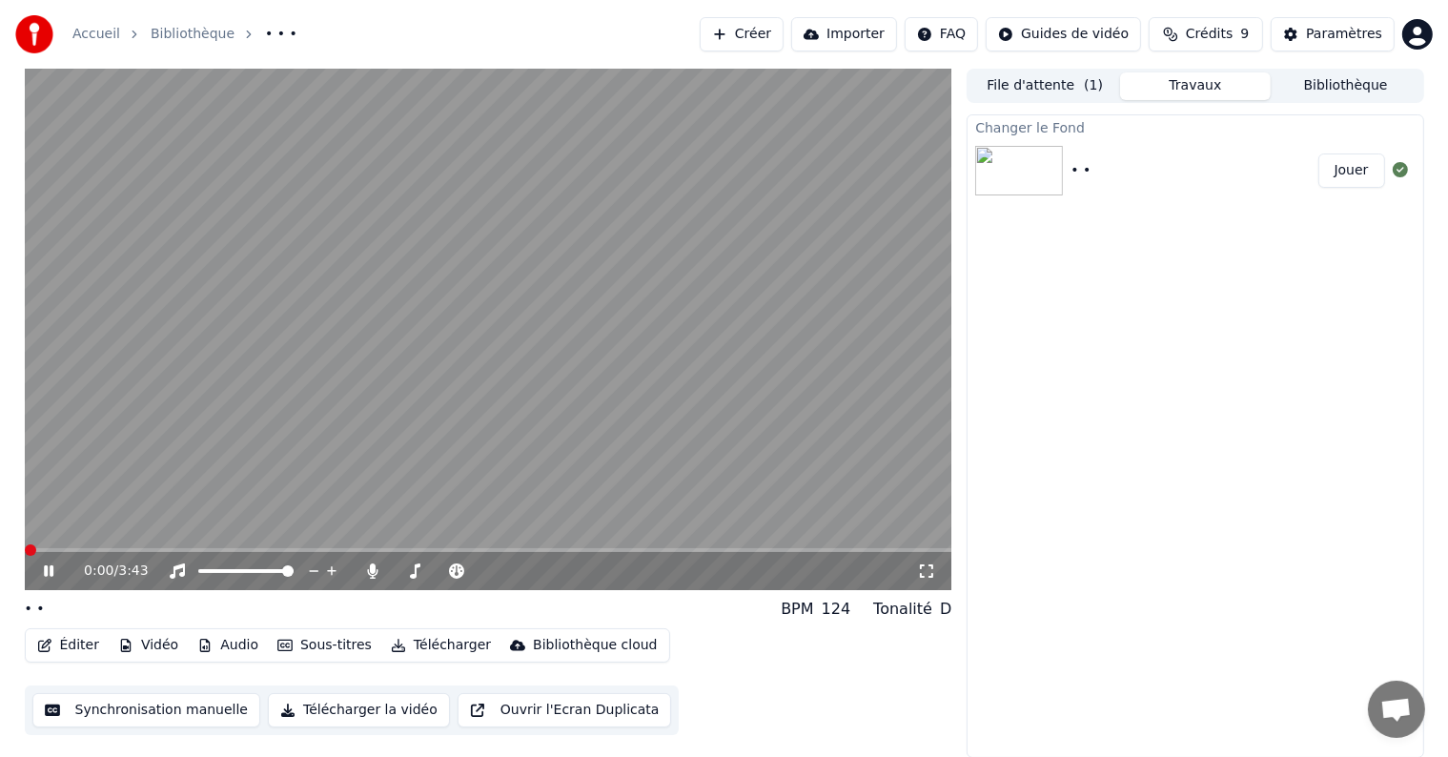
click at [25, 548] on span at bounding box center [25, 550] width 0 height 4
click at [25, 549] on span at bounding box center [30, 549] width 11 height 11
click at [51, 575] on icon at bounding box center [49, 570] width 10 height 11
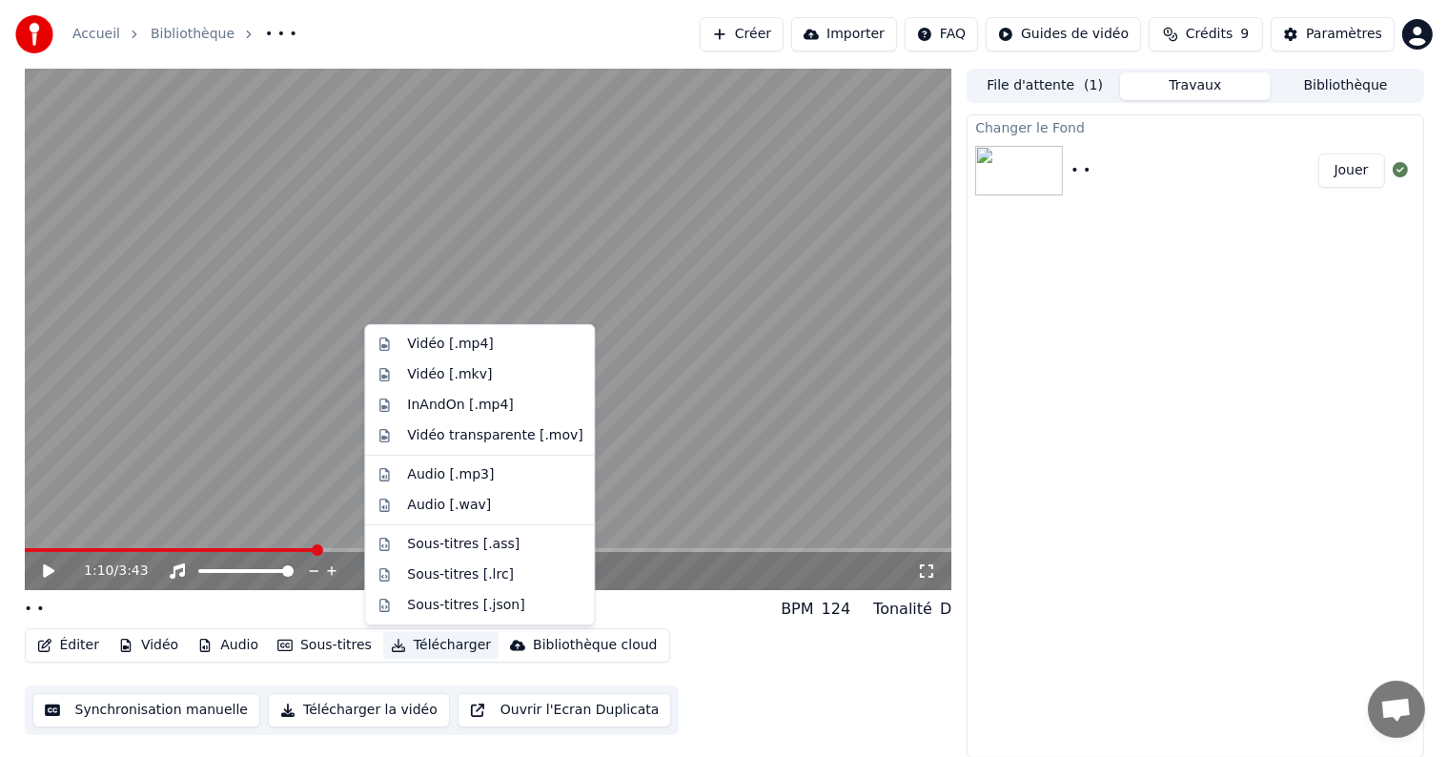
click at [423, 645] on button "Télécharger" at bounding box center [440, 645] width 115 height 27
click at [436, 350] on div "Vidéo [.mp4]" at bounding box center [450, 344] width 86 height 19
